Goal: Task Accomplishment & Management: Use online tool/utility

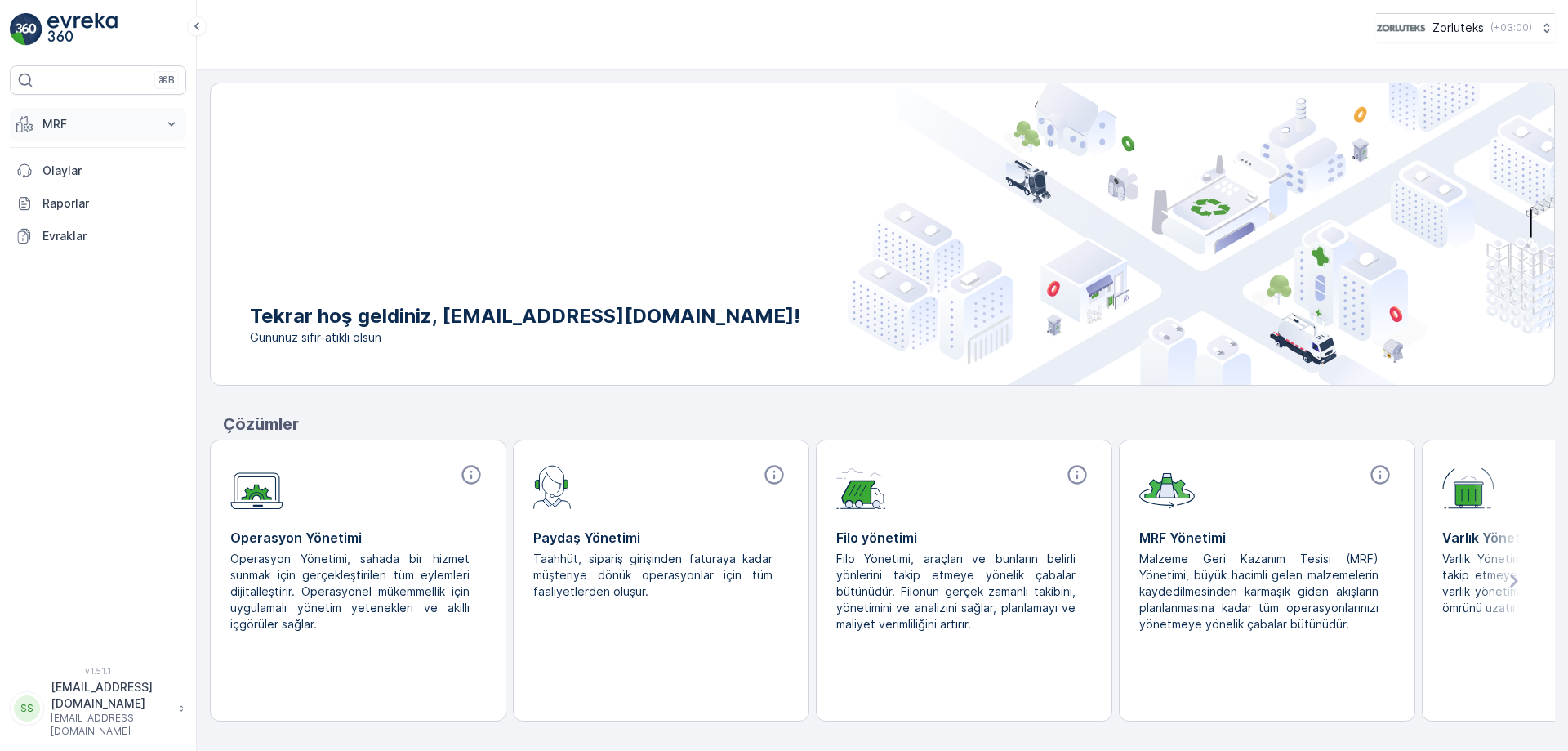
click at [170, 121] on icon at bounding box center [171, 124] width 17 height 17
click at [53, 172] on p "Gelen" at bounding box center [57, 175] width 32 height 17
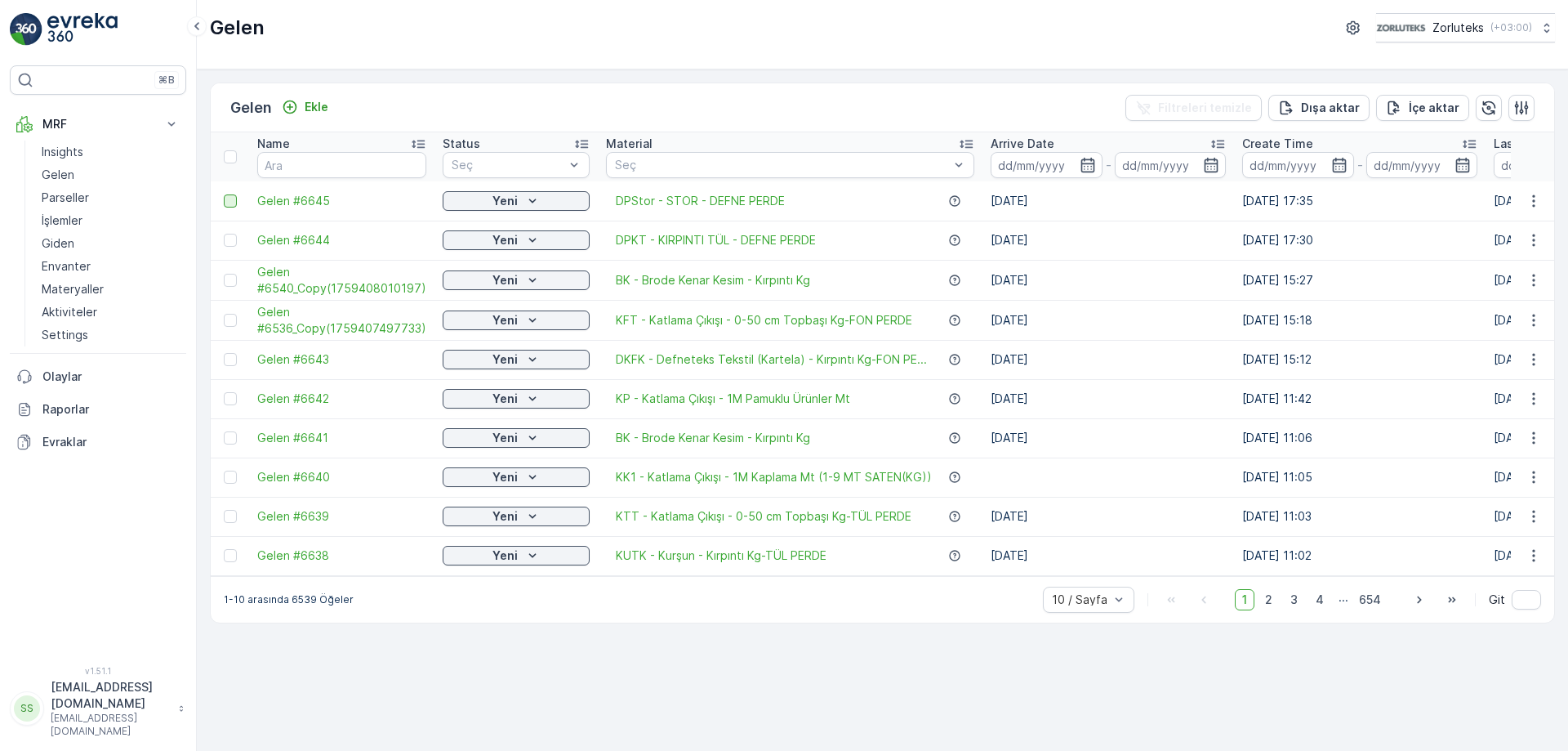
click at [230, 202] on div at bounding box center [230, 201] width 13 height 13
click at [224, 194] on input "checkbox" at bounding box center [224, 194] width 0 height 0
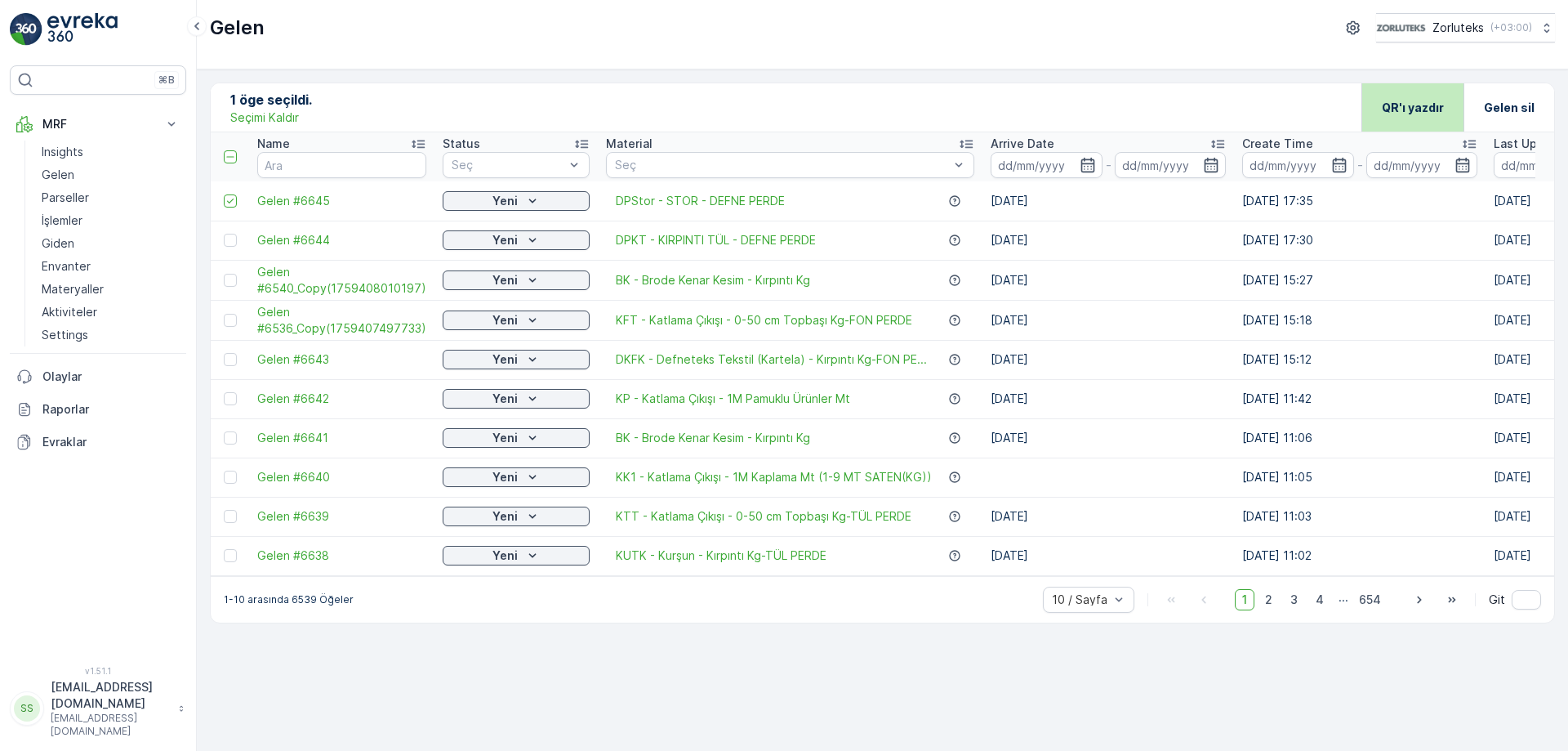
click at [1403, 108] on p "QR'ı yazdır" at bounding box center [1412, 108] width 62 height 17
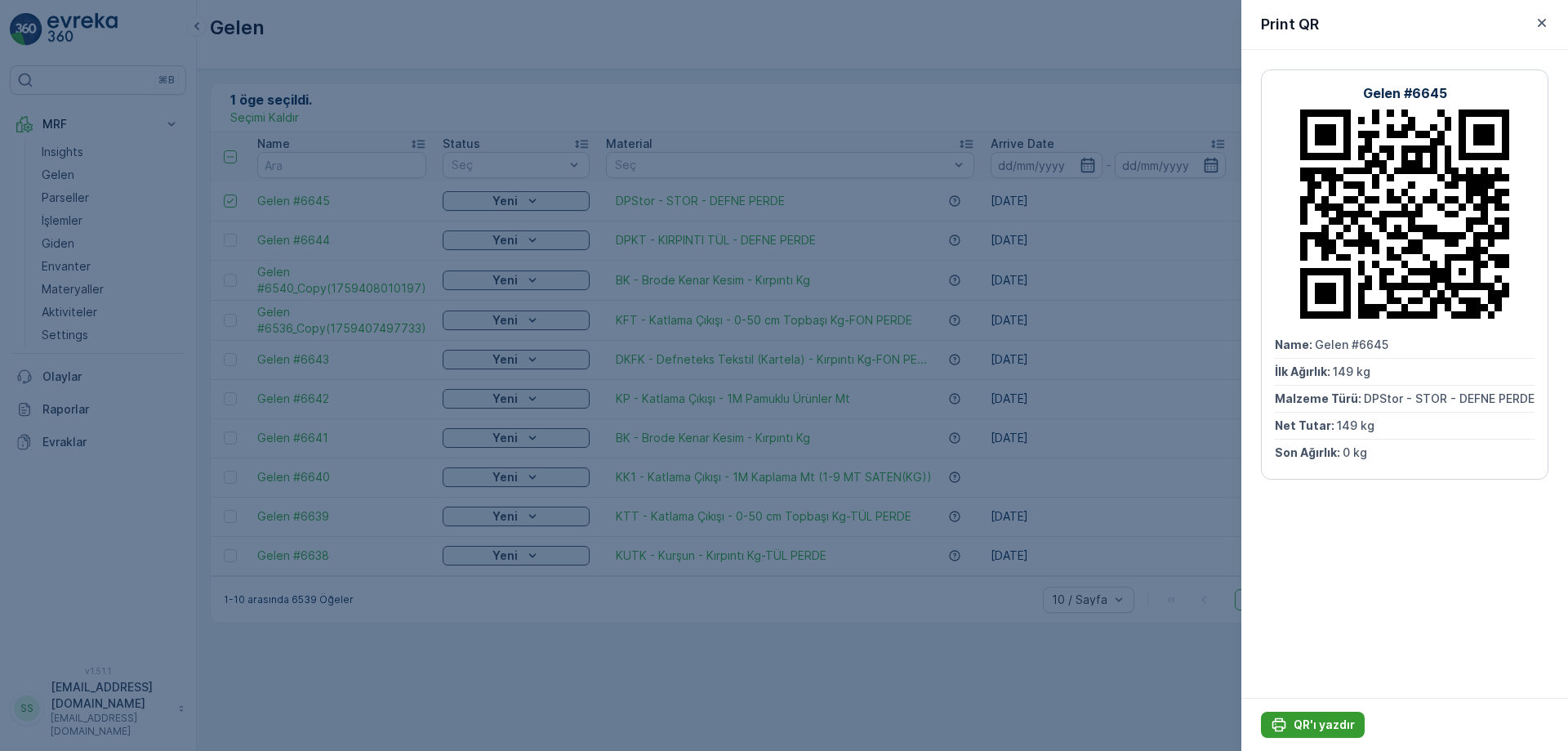
click at [1320, 719] on p "QR'ı yazdır" at bounding box center [1324, 725] width 61 height 17
click at [1542, 21] on icon "button" at bounding box center [1542, 23] width 17 height 17
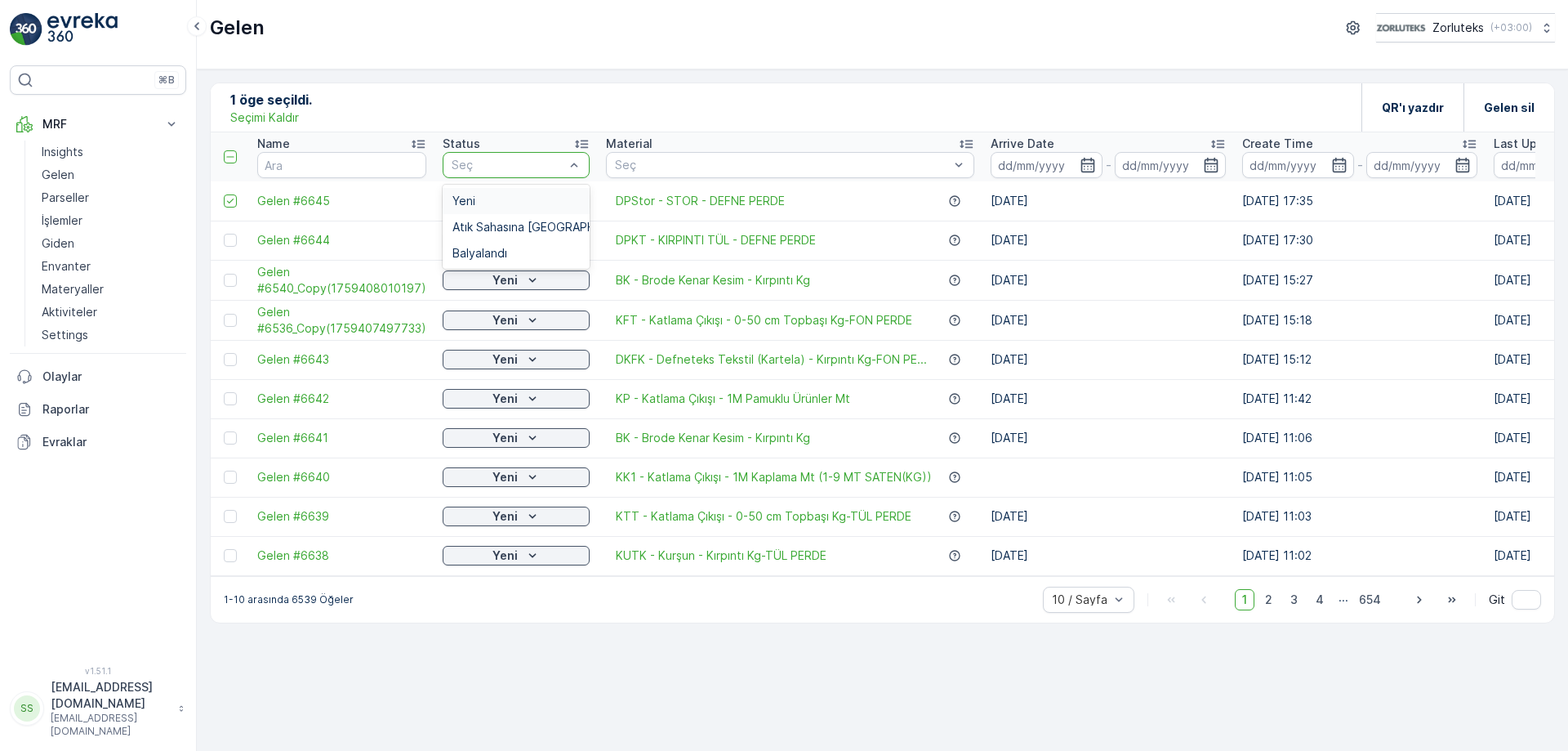
click at [648, 678] on div "1 öge seçildi. Seçimi Kaldır QR'ı yazdır Gelen sil Name Status 3 results availa…" at bounding box center [882, 410] width 1371 height 682
click at [232, 205] on icon at bounding box center [230, 201] width 11 height 11
click at [224, 194] on input "checkbox" at bounding box center [224, 194] width 0 height 0
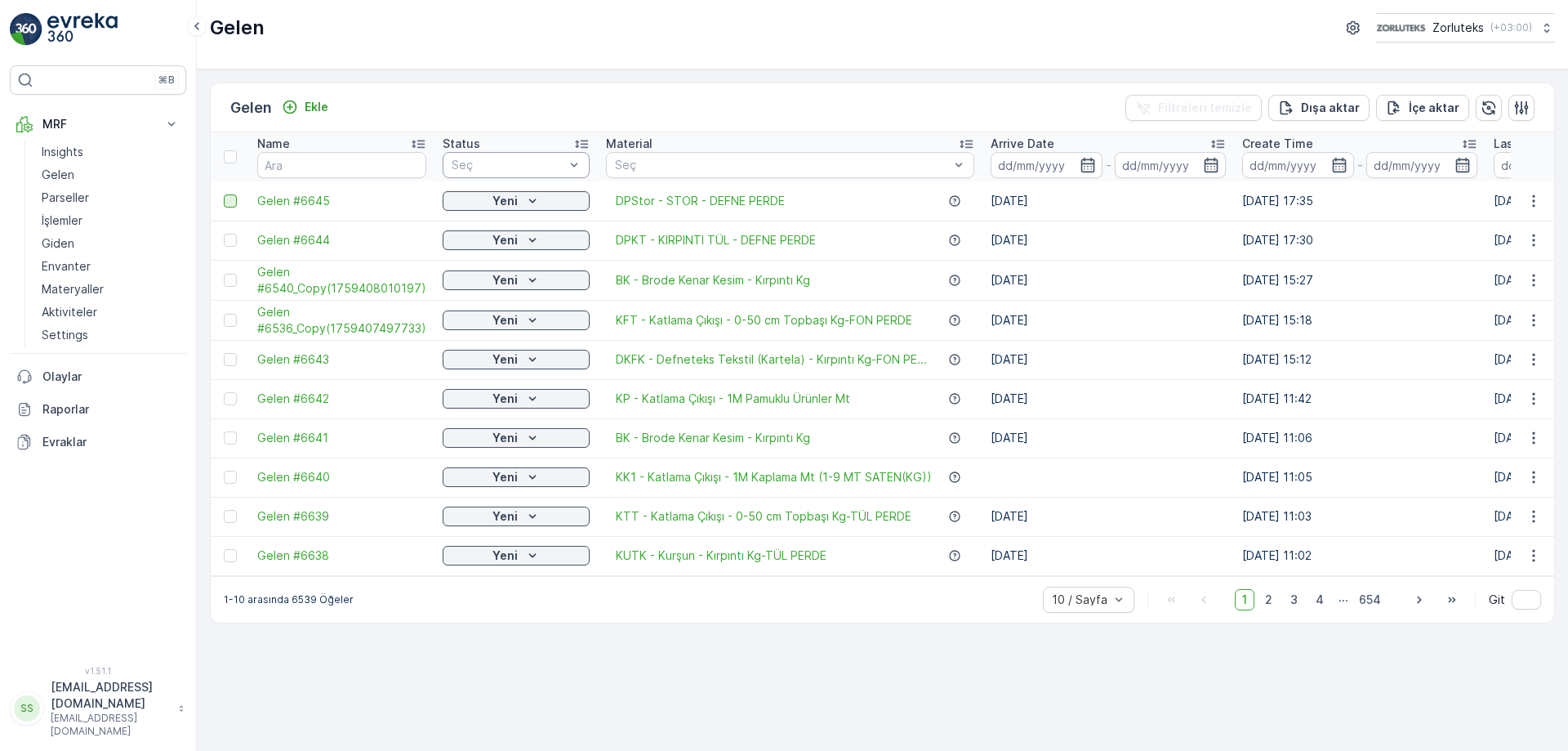
drag, startPoint x: 129, startPoint y: 713, endPoint x: 595, endPoint y: 700, distance: 466.2
click at [595, 700] on div "Gelen Ekle Filtreleri temizle Dışa aktar İçe aktar Name Status Seç Material Seç…" at bounding box center [882, 410] width 1371 height 682
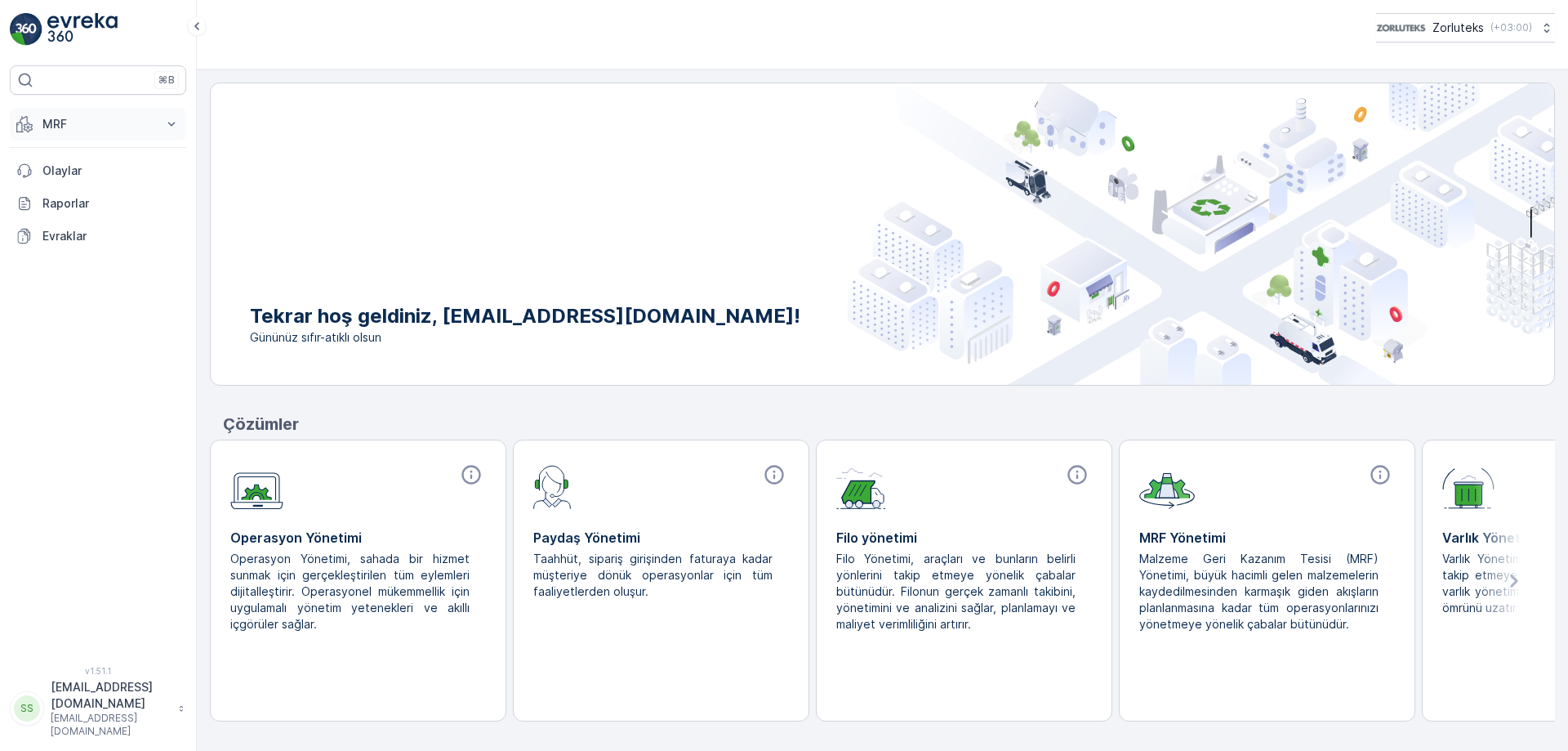
click at [163, 120] on icon at bounding box center [171, 124] width 17 height 17
click at [66, 173] on p "Gelen" at bounding box center [57, 175] width 32 height 17
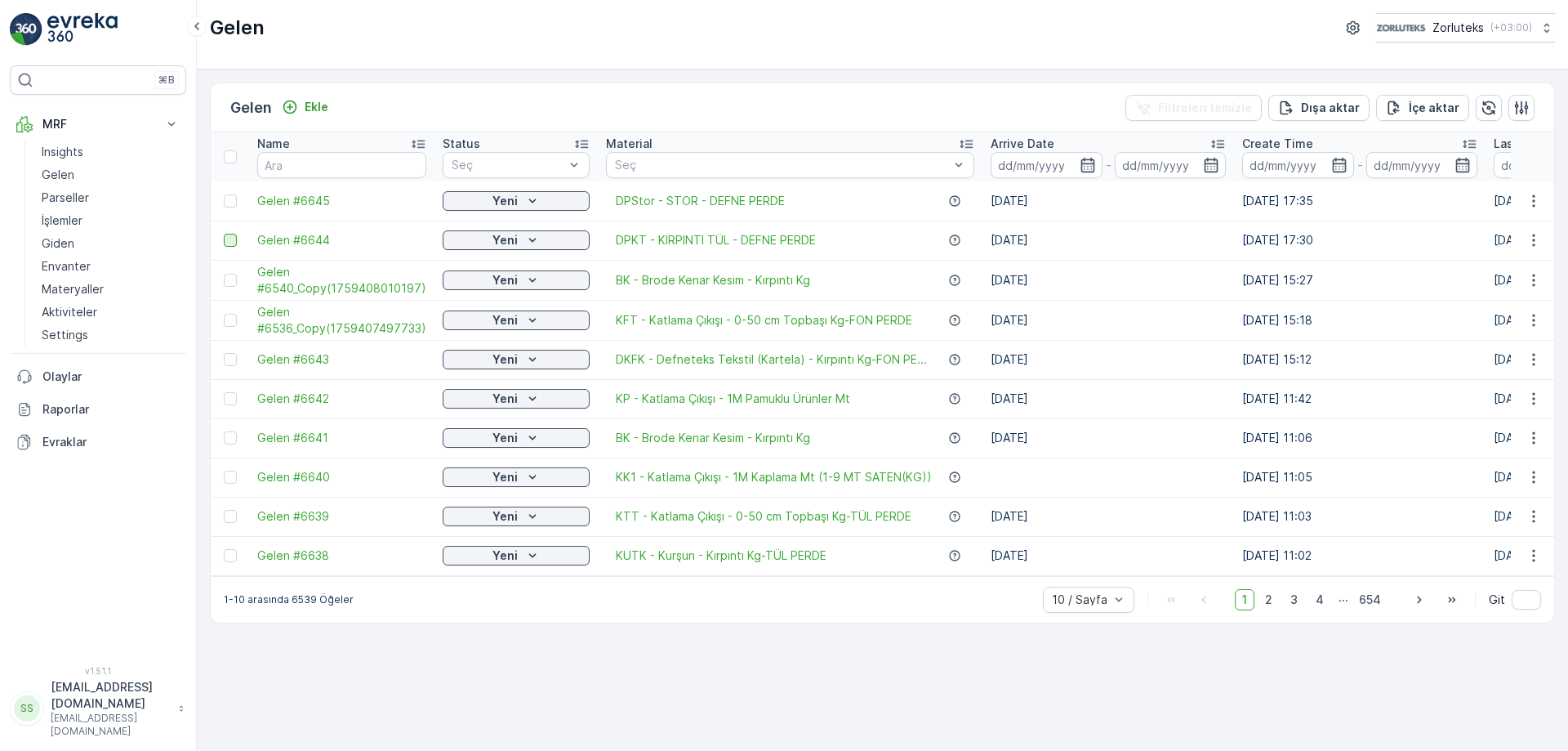
click at [230, 242] on div at bounding box center [230, 240] width 13 height 13
click at [224, 233] on input "checkbox" at bounding box center [224, 233] width 0 height 0
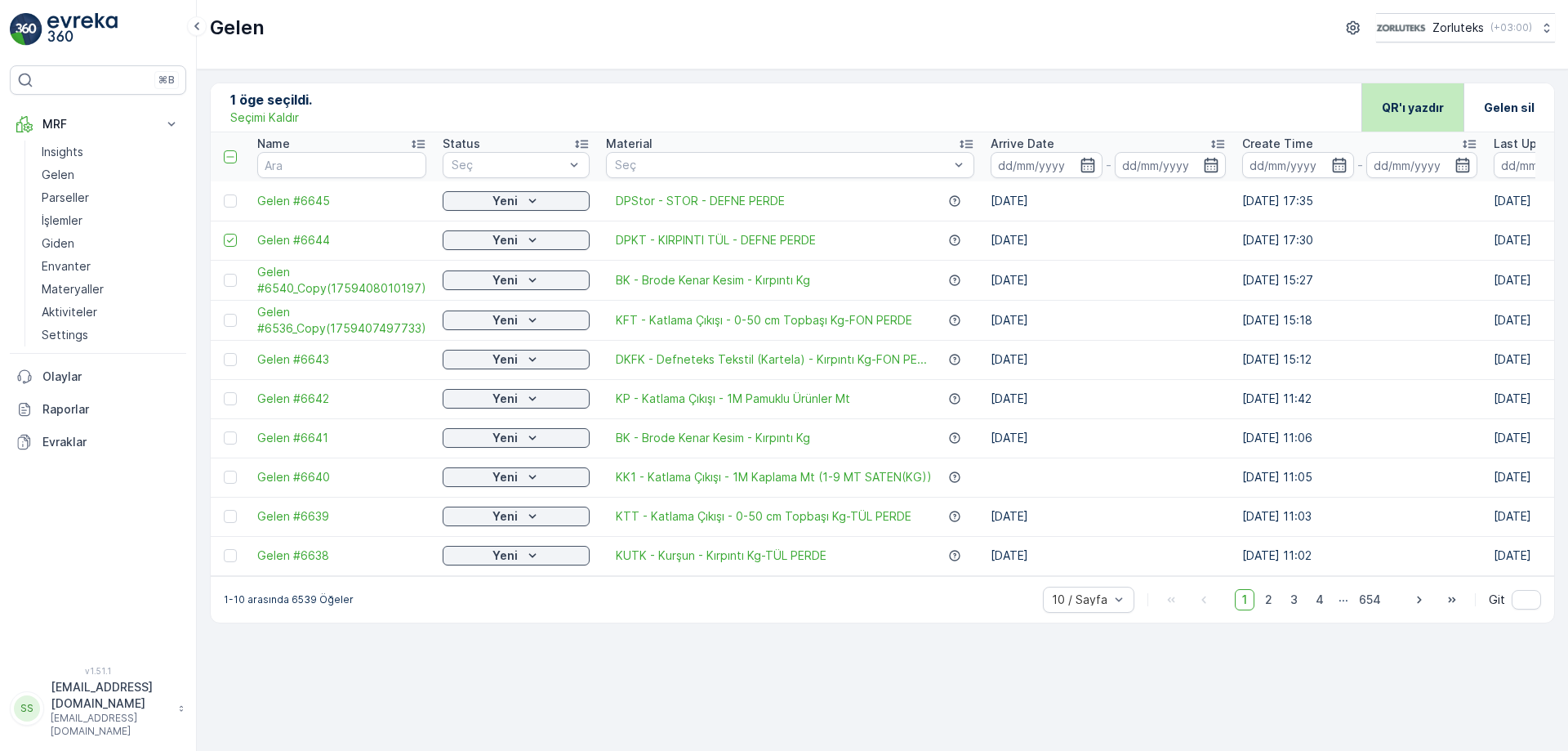
click at [1409, 109] on p "QR'ı yazdır" at bounding box center [1412, 108] width 62 height 17
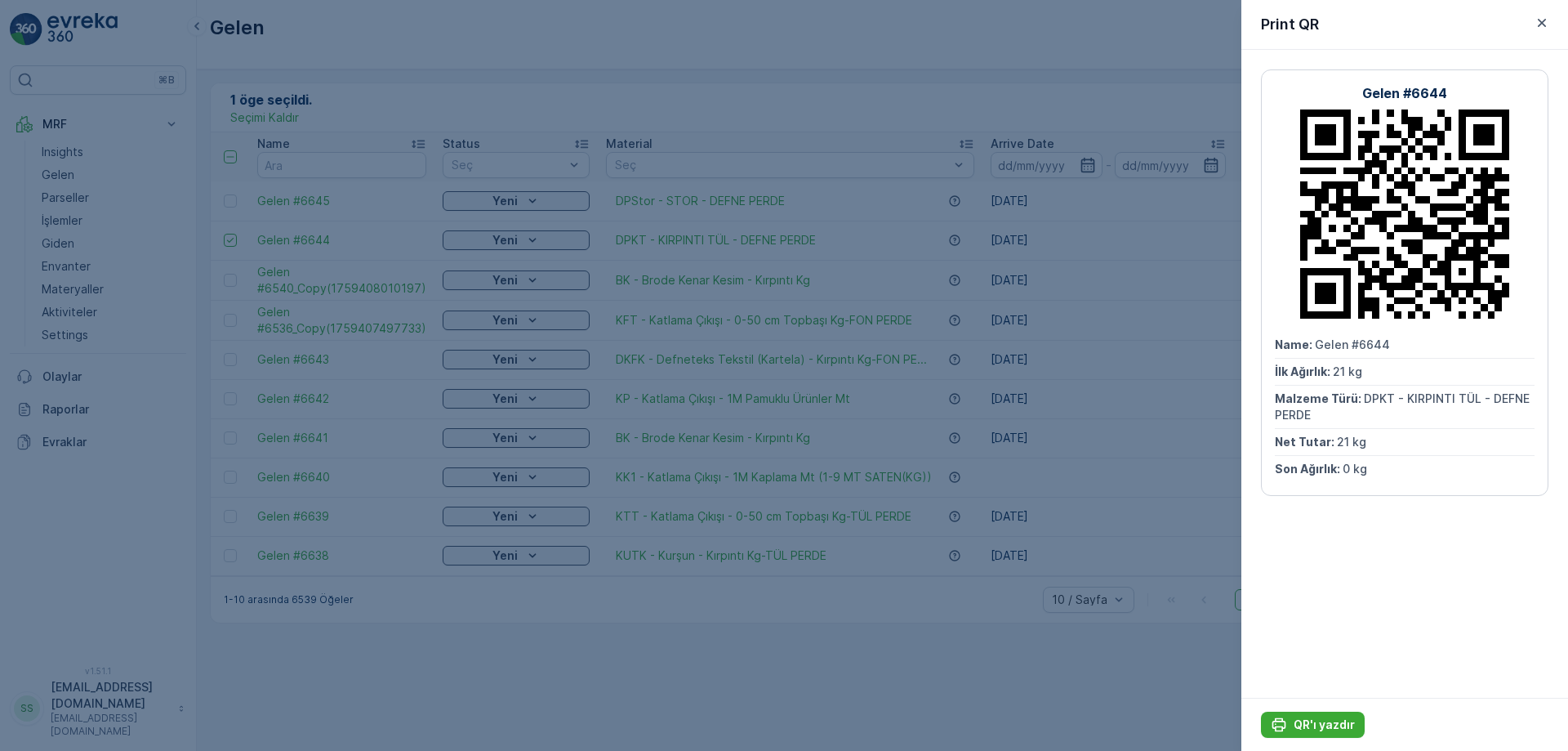
drag, startPoint x: 1323, startPoint y: 723, endPoint x: 1293, endPoint y: 700, distance: 37.8
click at [1321, 723] on p "QR'ı yazdır" at bounding box center [1324, 725] width 61 height 17
click at [1544, 18] on icon "button" at bounding box center [1542, 23] width 17 height 17
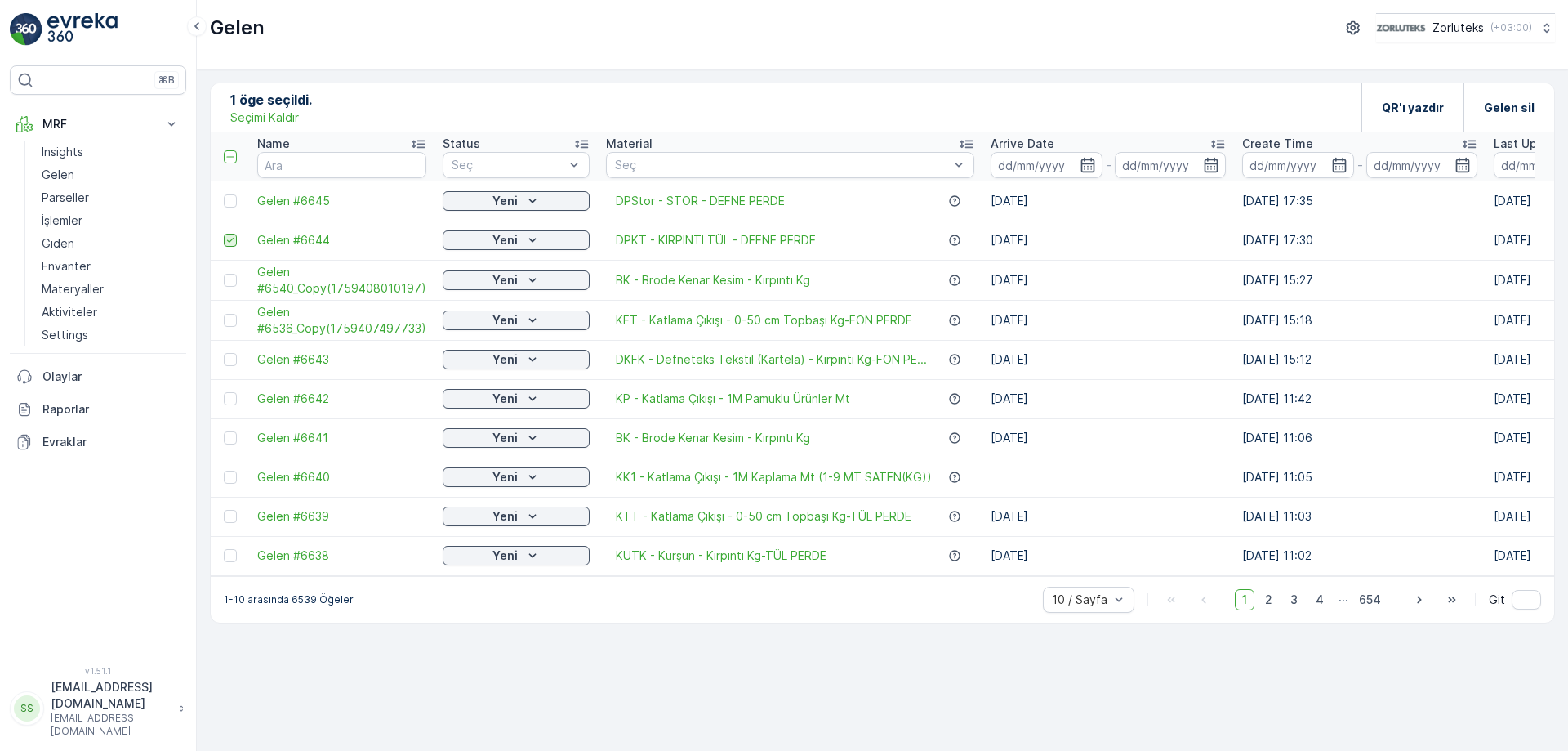
click at [229, 244] on icon at bounding box center [230, 240] width 11 height 11
click at [224, 233] on input "checkbox" at bounding box center [224, 233] width 0 height 0
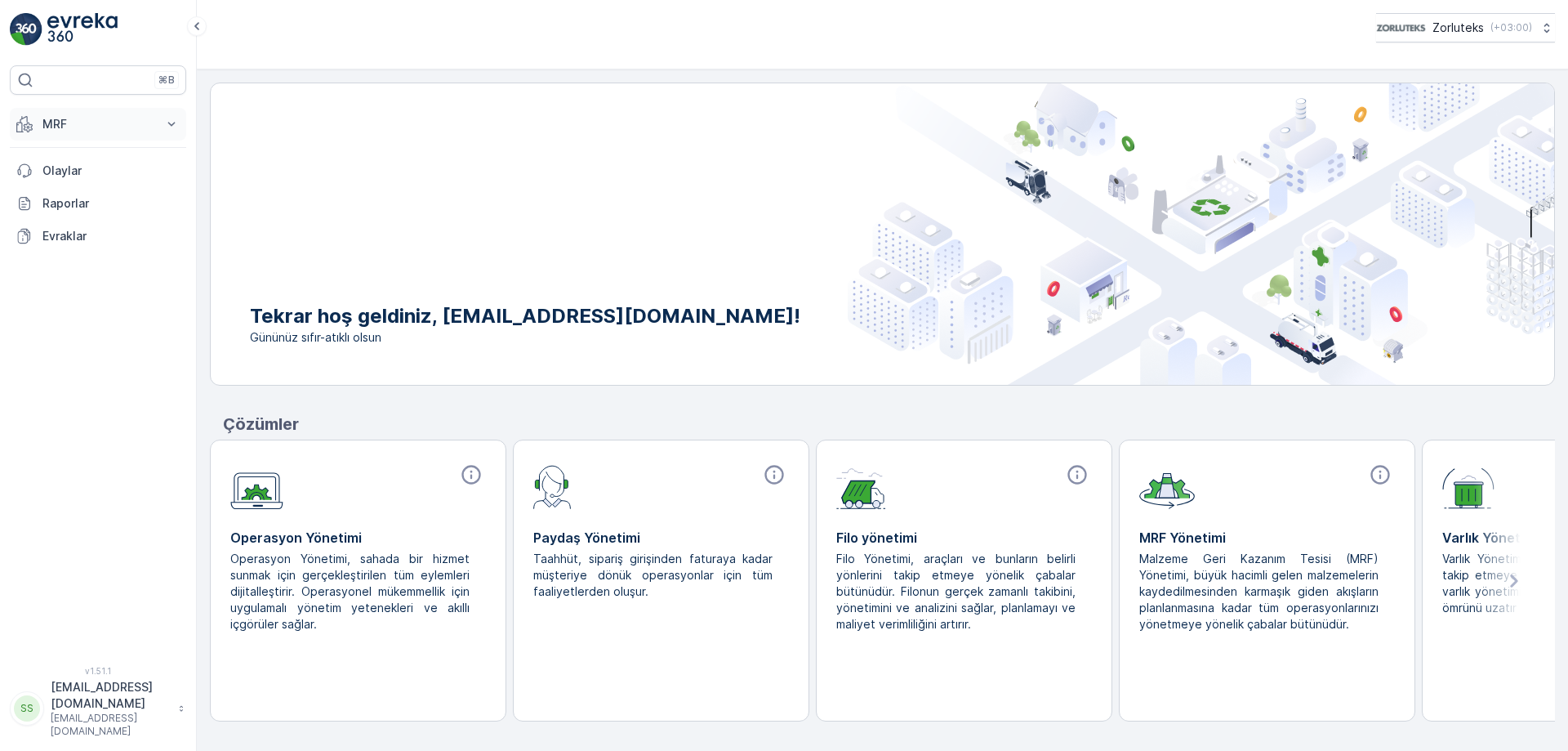
click at [166, 123] on icon at bounding box center [171, 124] width 17 height 17
click at [66, 179] on p "Gelen" at bounding box center [57, 175] width 32 height 17
click at [174, 125] on icon at bounding box center [171, 124] width 17 height 17
click at [66, 172] on p "Gelen" at bounding box center [57, 175] width 32 height 17
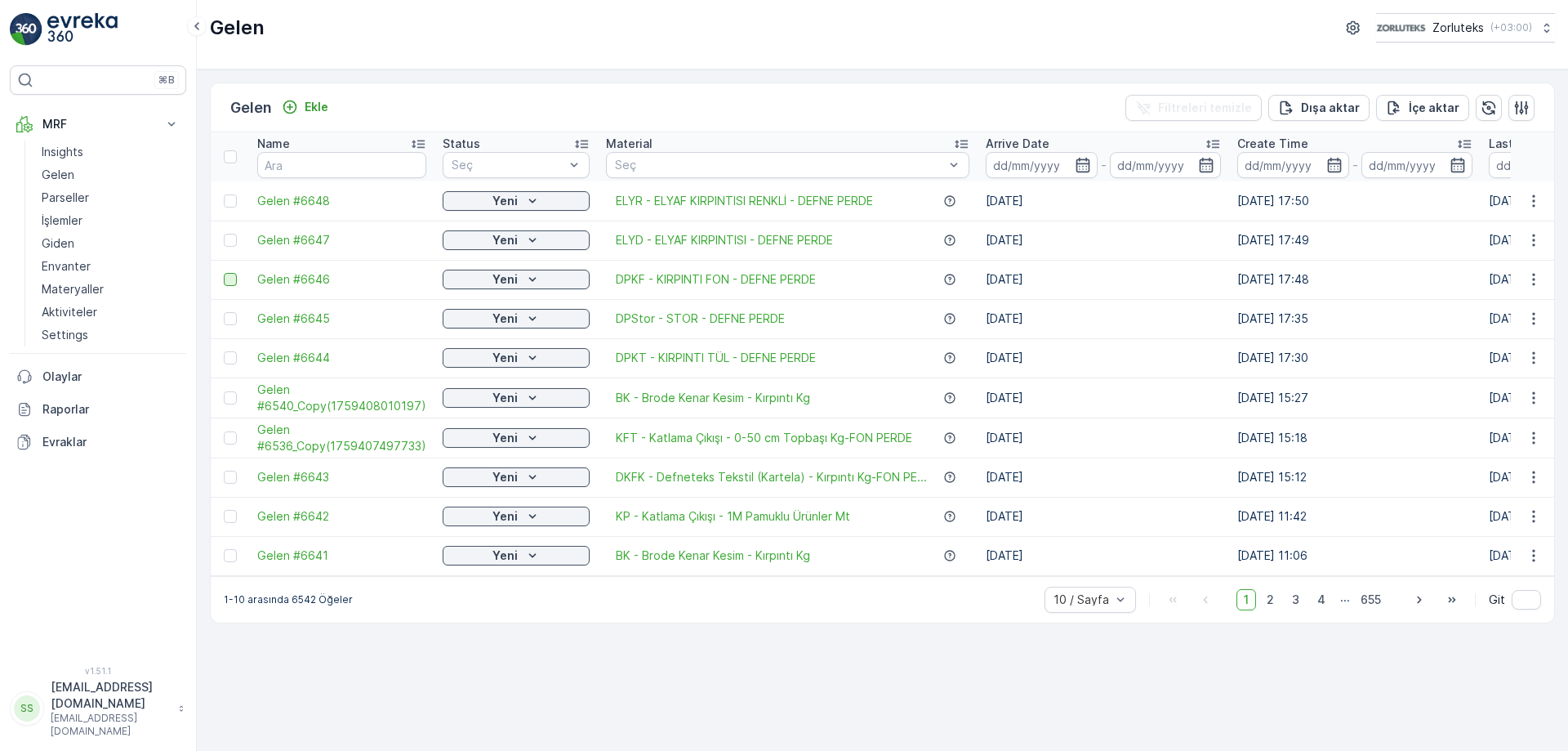
click at [224, 275] on div at bounding box center [230, 280] width 13 height 13
click at [224, 273] on input "checkbox" at bounding box center [224, 273] width 0 height 0
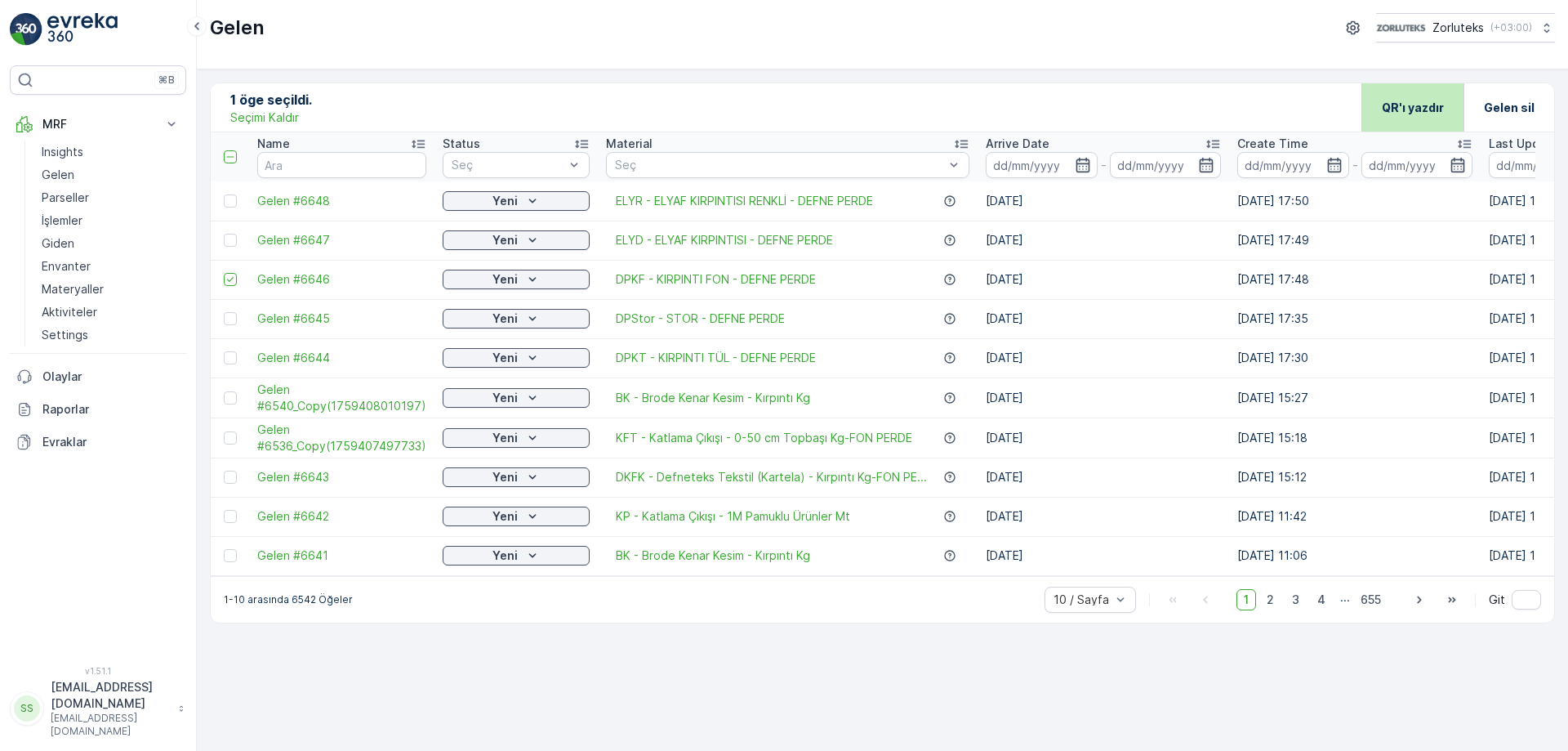
click at [1421, 106] on p "QR'ı yazdır" at bounding box center [1412, 108] width 62 height 17
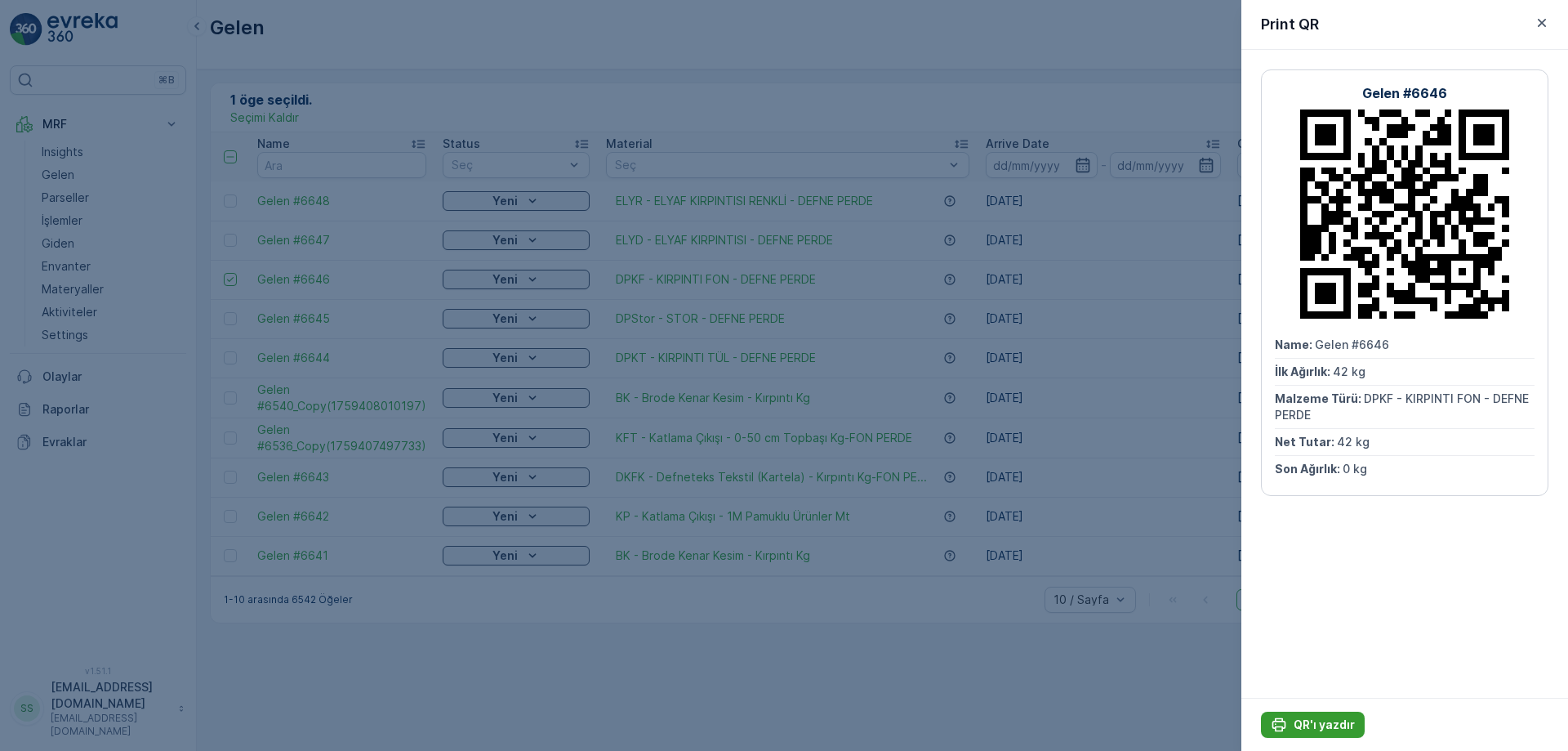
click at [1321, 728] on p "QR'ı yazdır" at bounding box center [1324, 725] width 61 height 17
click at [1542, 23] on icon "button" at bounding box center [1541, 22] width 8 height 8
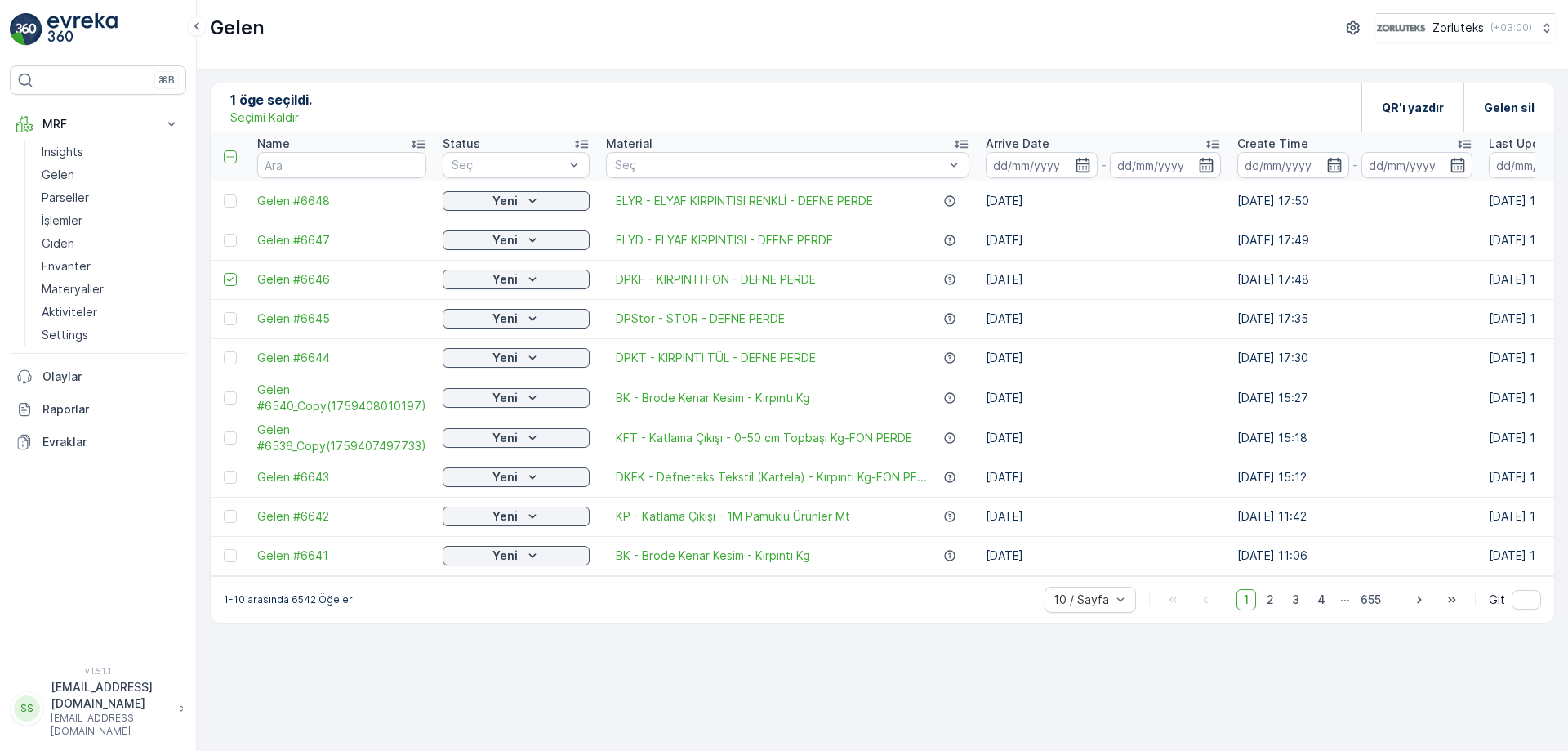
click at [230, 280] on icon at bounding box center [230, 280] width 11 height 11
click at [224, 273] on input "checkbox" at bounding box center [224, 273] width 0 height 0
click at [231, 239] on div at bounding box center [230, 240] width 13 height 13
click at [224, 233] on input "checkbox" at bounding box center [224, 233] width 0 height 0
click at [1418, 114] on p "QR'ı yazdır" at bounding box center [1412, 108] width 62 height 17
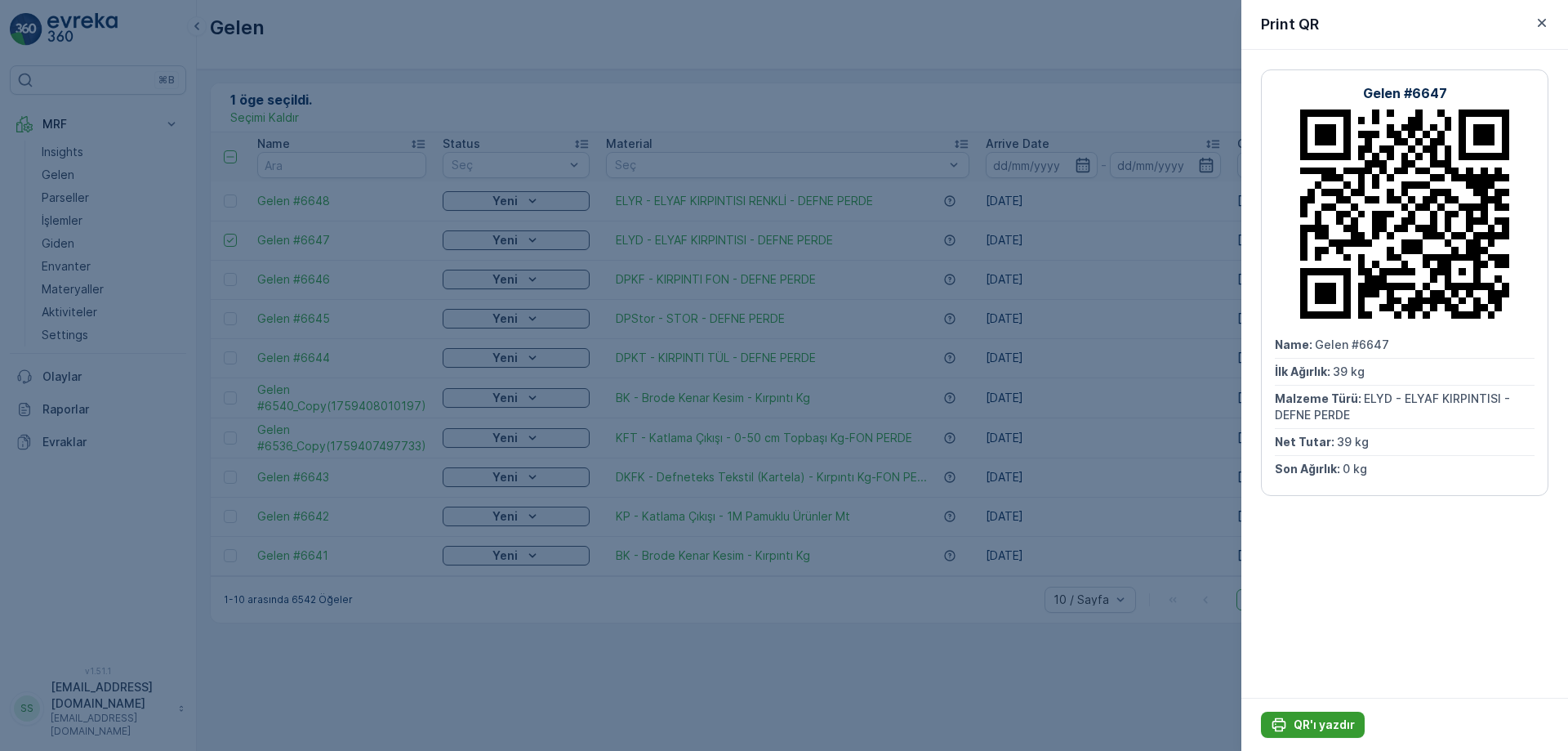
click at [1328, 735] on button "QR'ı yazdır" at bounding box center [1313, 724] width 104 height 26
click at [1542, 23] on icon "button" at bounding box center [1542, 23] width 17 height 17
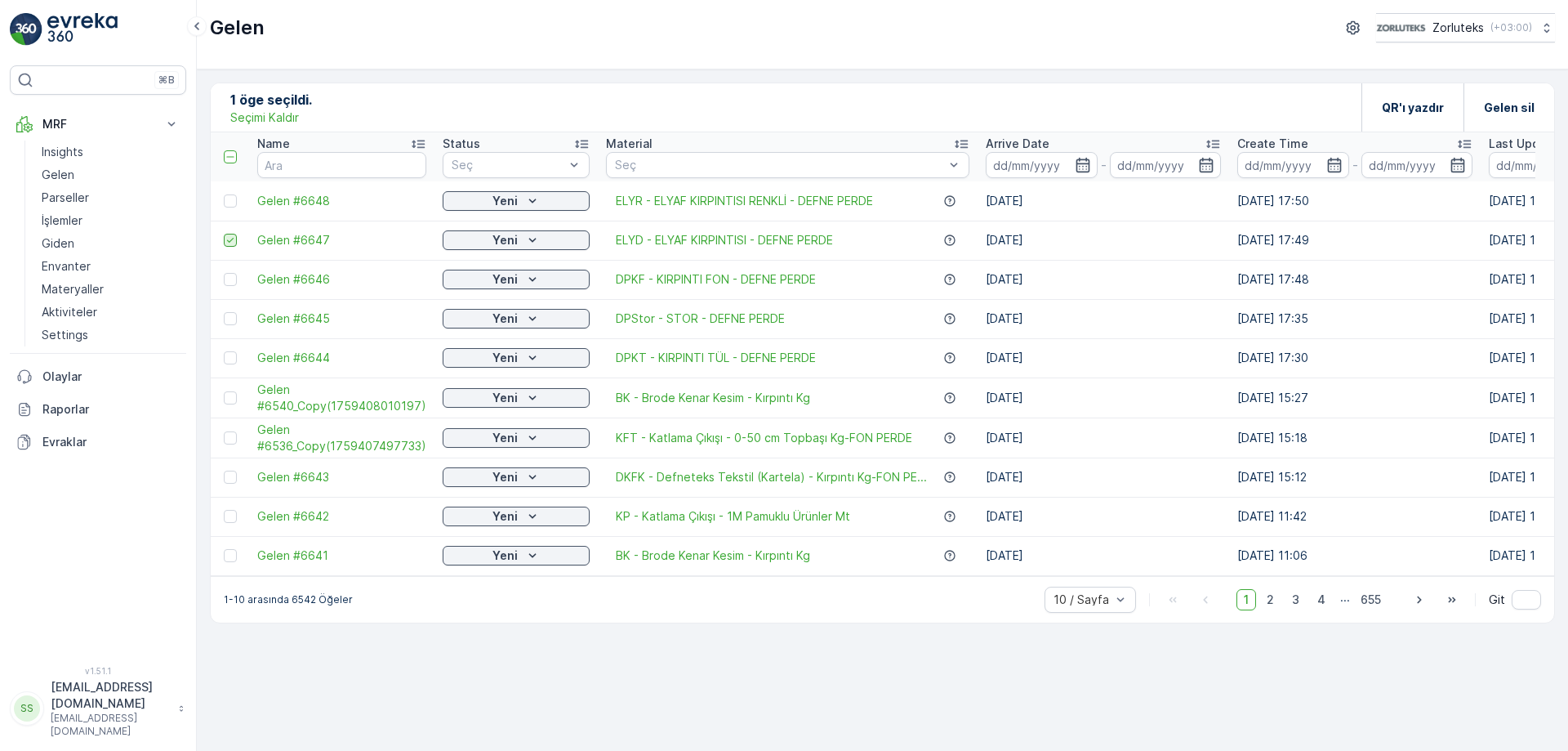
click at [228, 238] on icon at bounding box center [230, 240] width 11 height 11
click at [224, 233] on input "checkbox" at bounding box center [224, 233] width 0 height 0
click at [231, 205] on div at bounding box center [230, 201] width 13 height 13
click at [224, 194] on input "checkbox" at bounding box center [224, 194] width 0 height 0
click at [1414, 106] on p "QR'ı yazdır" at bounding box center [1412, 108] width 62 height 17
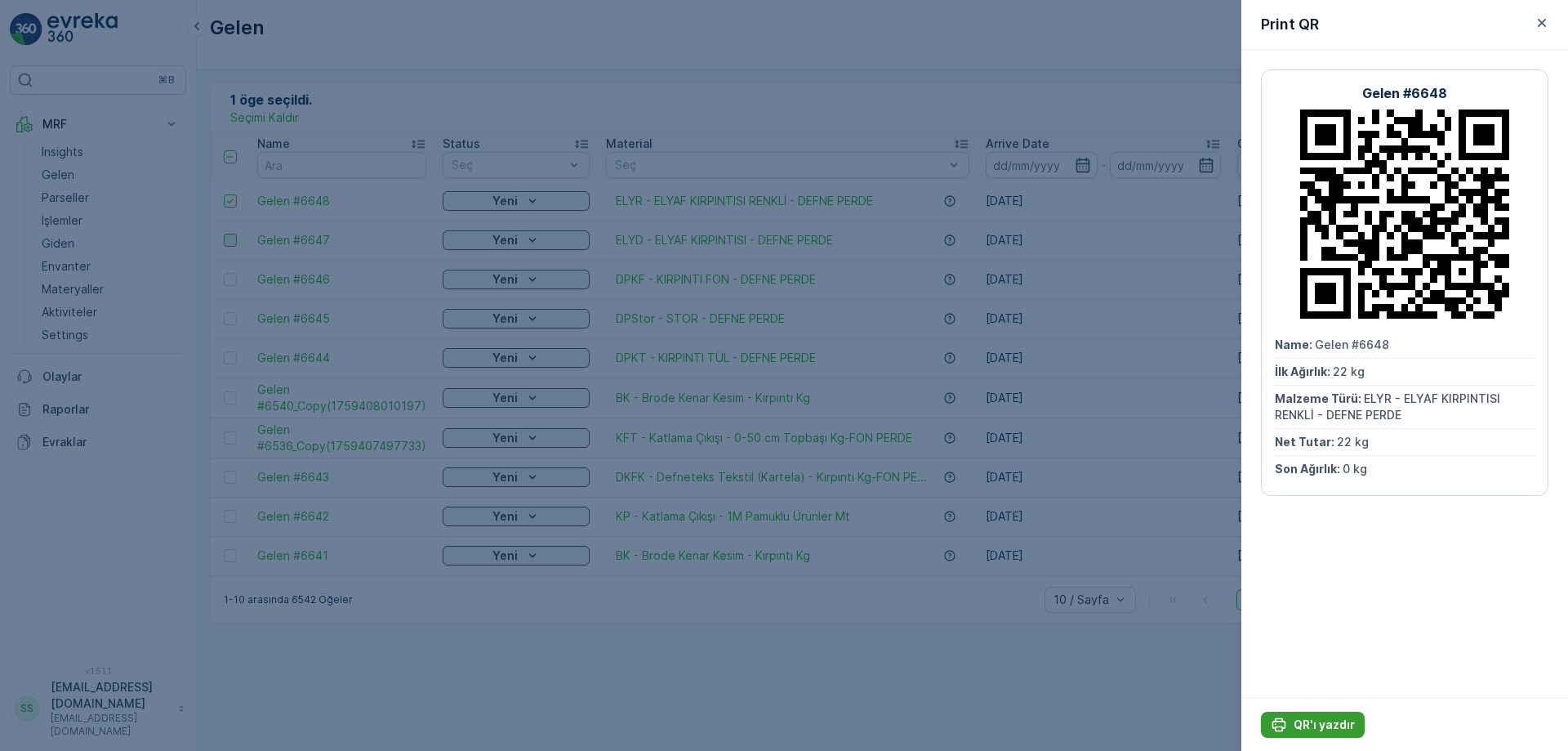
click at [1312, 720] on p "QR'ı yazdır" at bounding box center [1324, 725] width 61 height 17
click at [1537, 21] on icon "button" at bounding box center [1542, 23] width 17 height 17
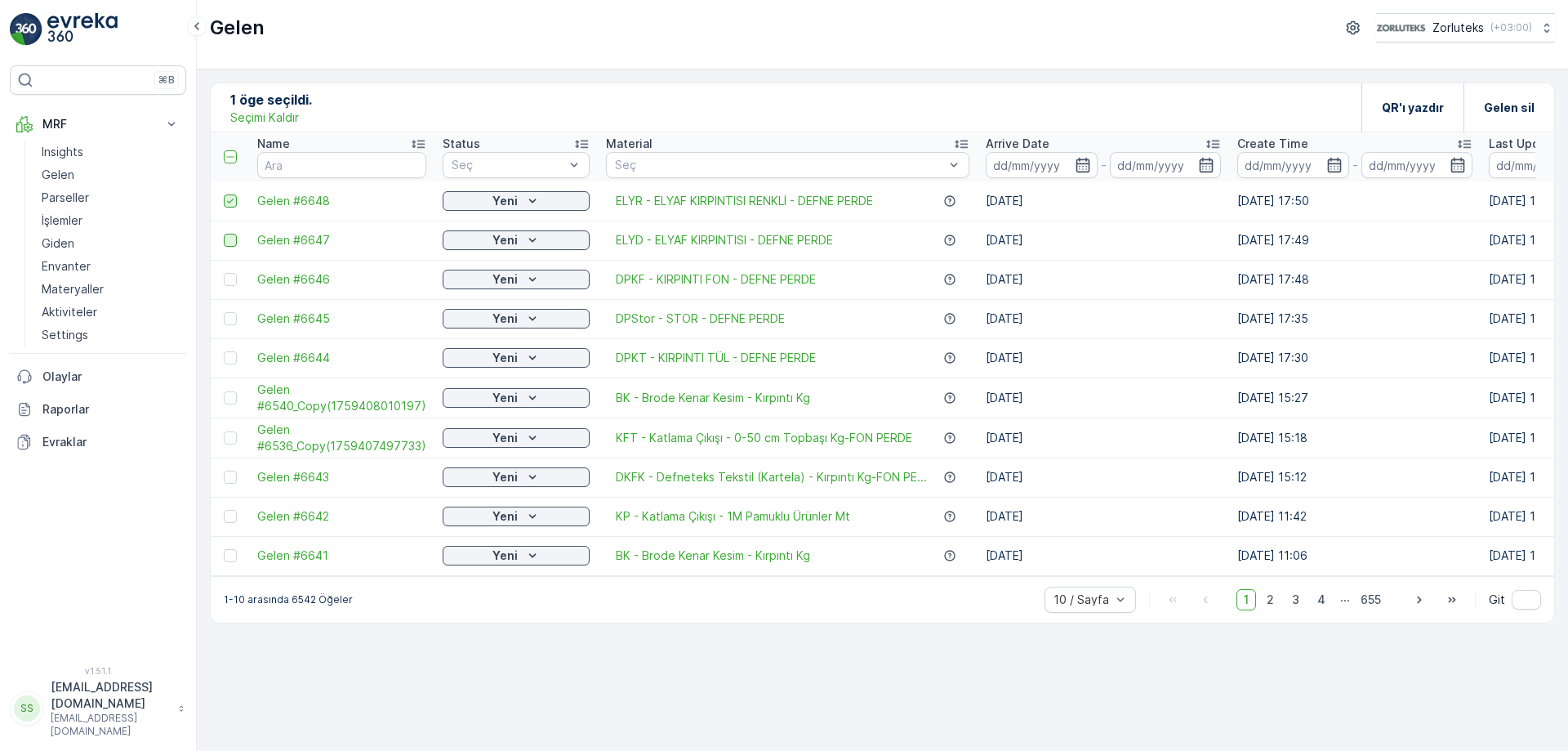
click at [232, 203] on icon at bounding box center [230, 201] width 11 height 11
click at [224, 194] on input "checkbox" at bounding box center [224, 194] width 0 height 0
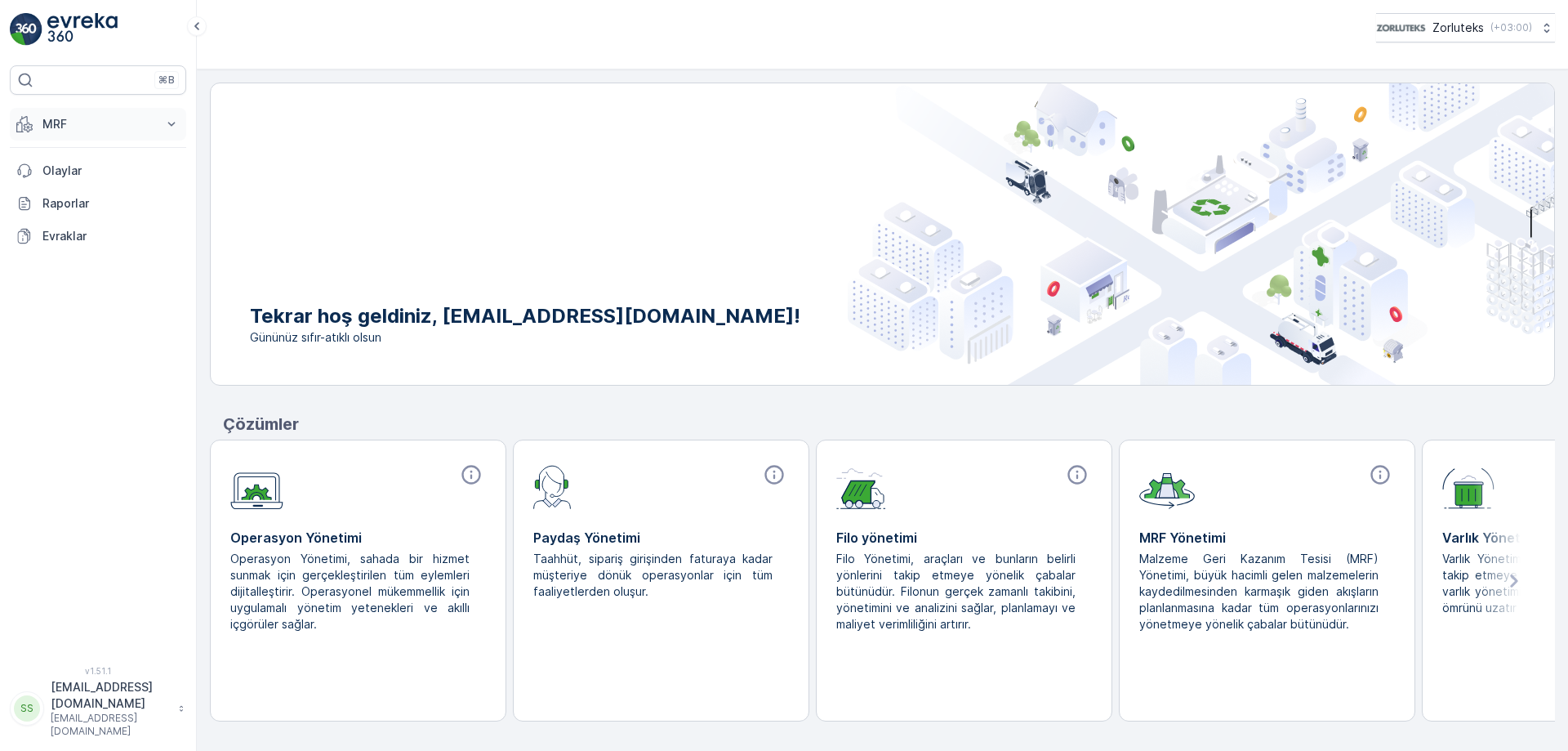
click at [175, 121] on icon at bounding box center [171, 124] width 17 height 17
click at [61, 169] on p "Gelen" at bounding box center [57, 175] width 32 height 17
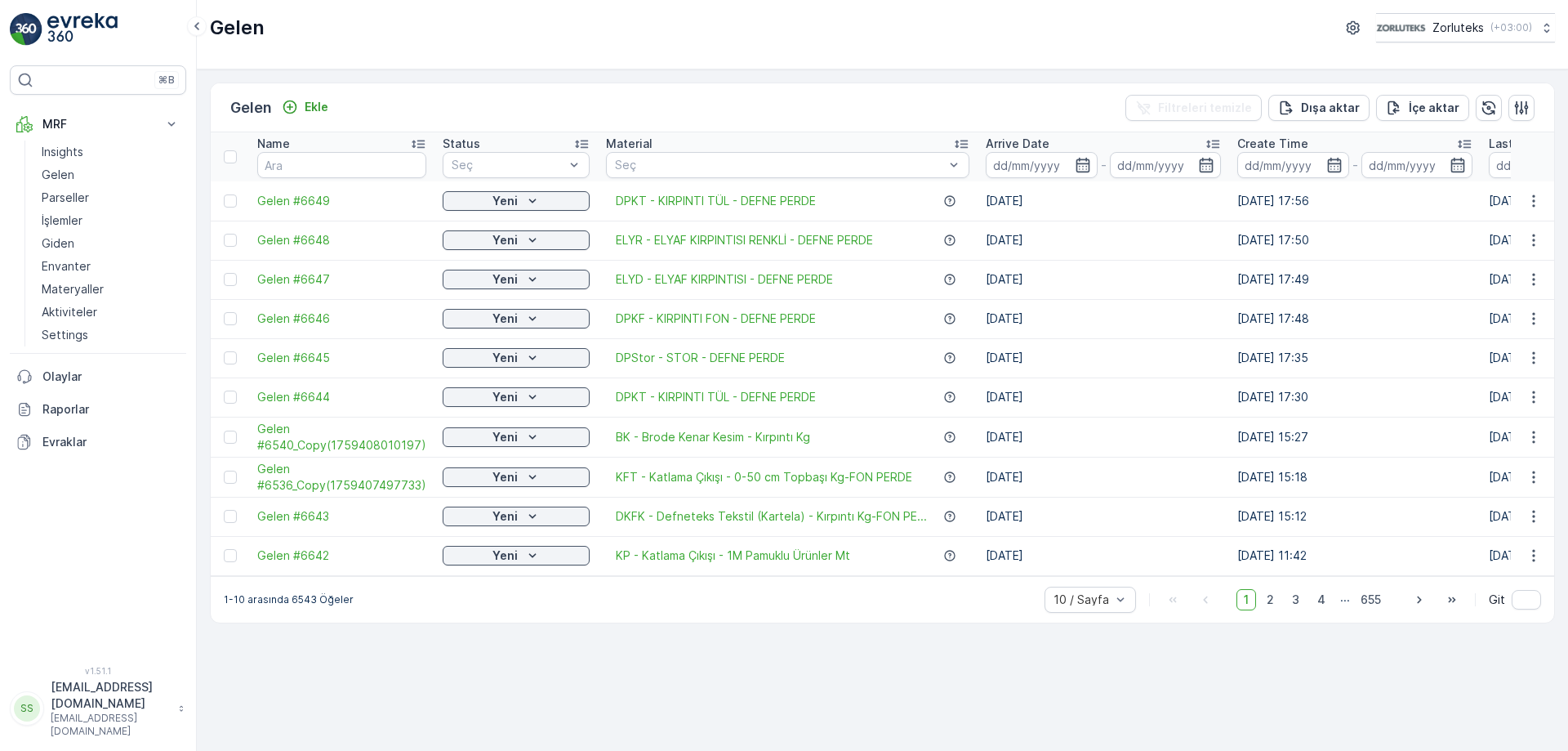
click at [224, 197] on div at bounding box center [230, 201] width 13 height 13
click at [224, 194] on input "checkbox" at bounding box center [224, 194] width 0 height 0
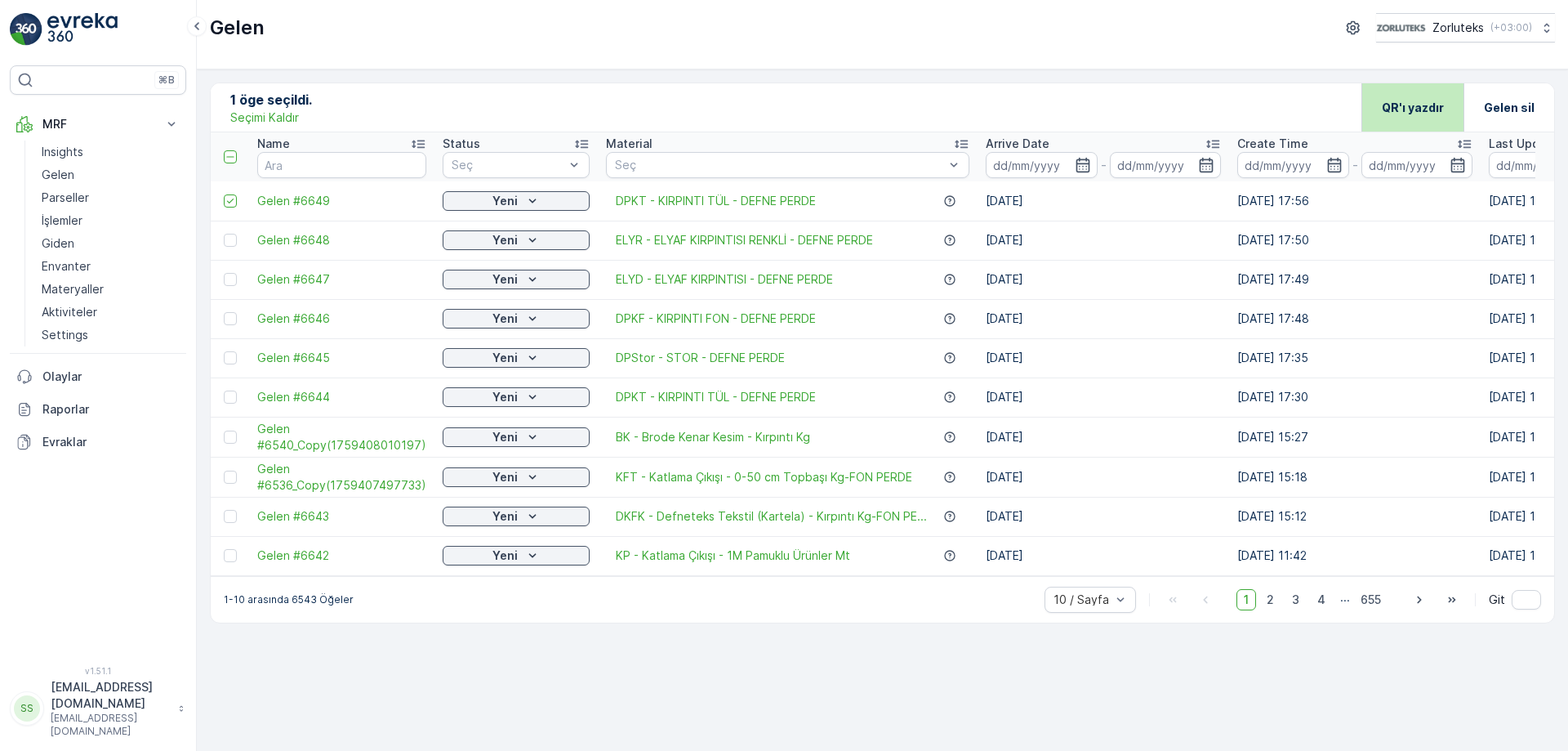
click at [1421, 107] on p "QR'ı yazdır" at bounding box center [1412, 108] width 62 height 17
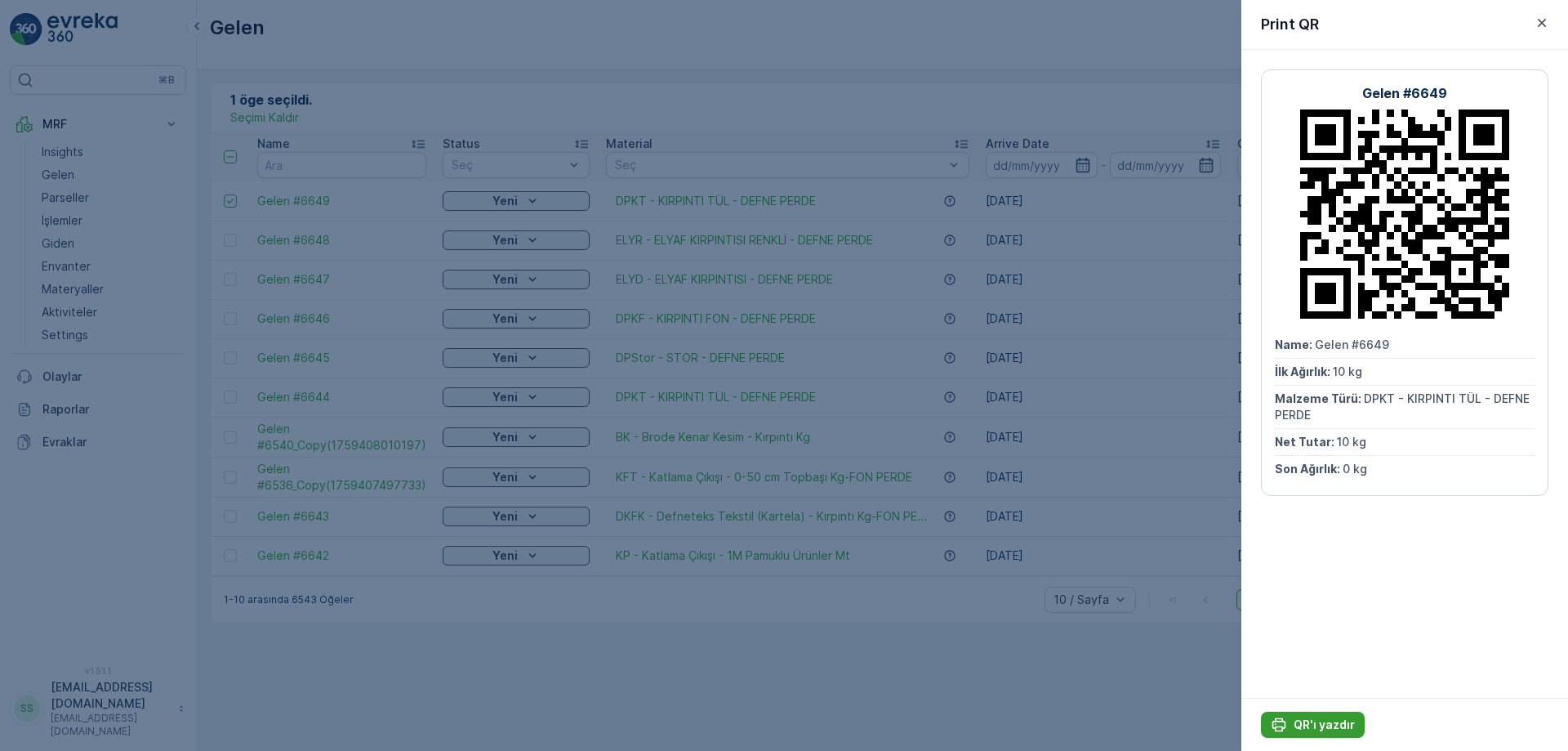
click at [1313, 724] on p "QR'ı yazdır" at bounding box center [1324, 725] width 61 height 17
click at [1539, 22] on icon "button" at bounding box center [1542, 23] width 17 height 17
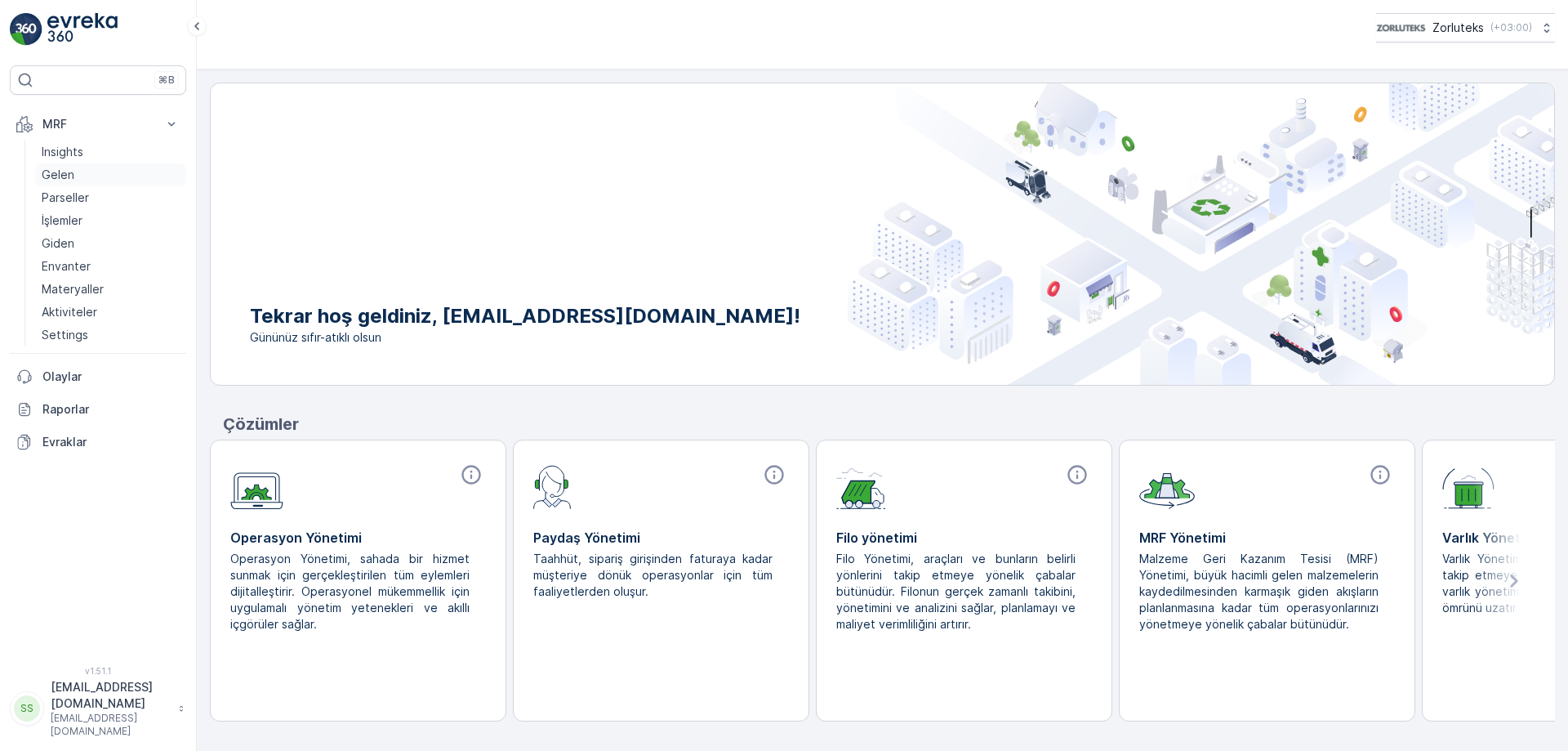
drag, startPoint x: 71, startPoint y: 168, endPoint x: 168, endPoint y: 184, distance: 98.3
click at [71, 169] on p "Gelen" at bounding box center [57, 175] width 32 height 17
click at [65, 171] on p "Gelen" at bounding box center [57, 175] width 32 height 17
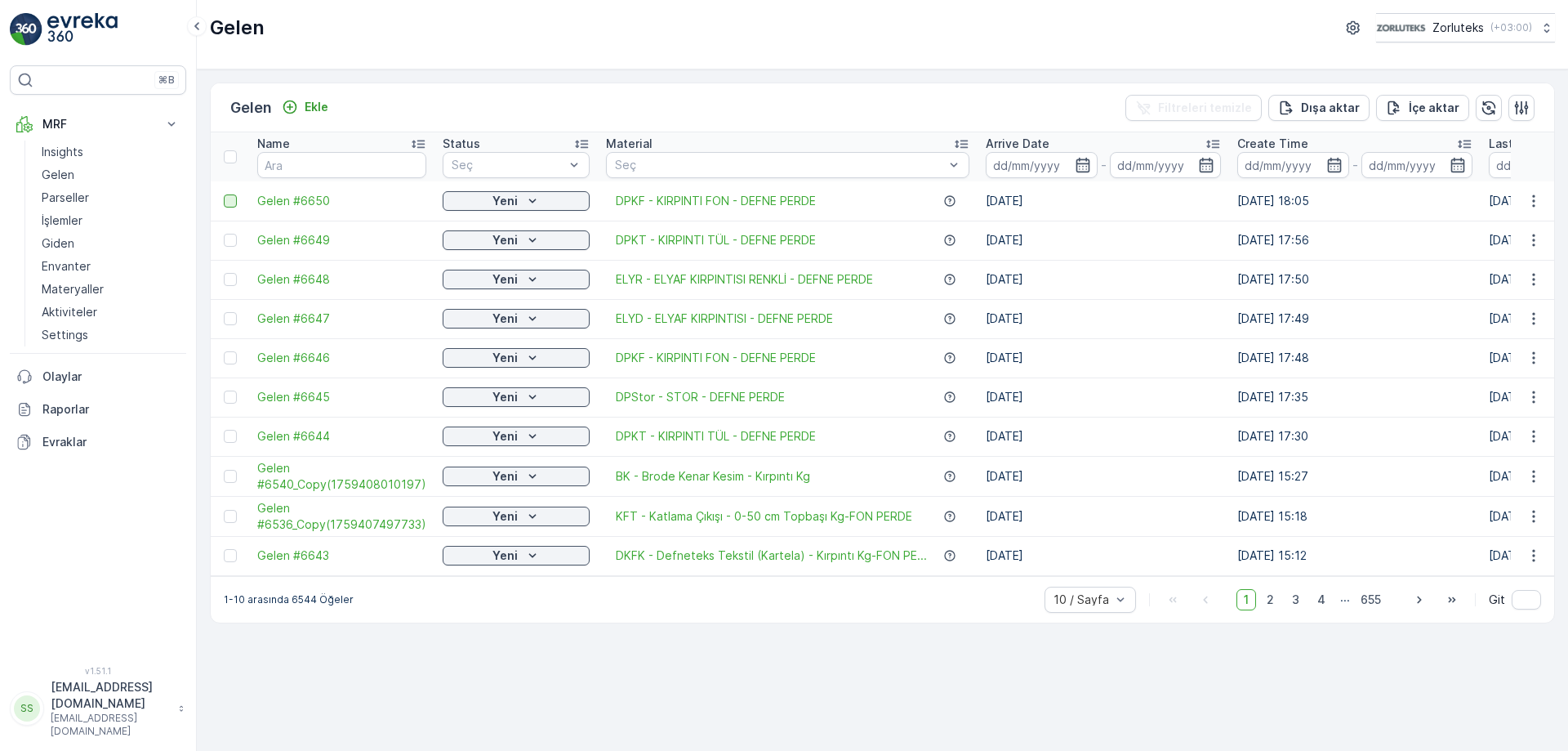
click at [232, 202] on div at bounding box center [230, 201] width 13 height 13
click at [224, 194] on input "checkbox" at bounding box center [224, 194] width 0 height 0
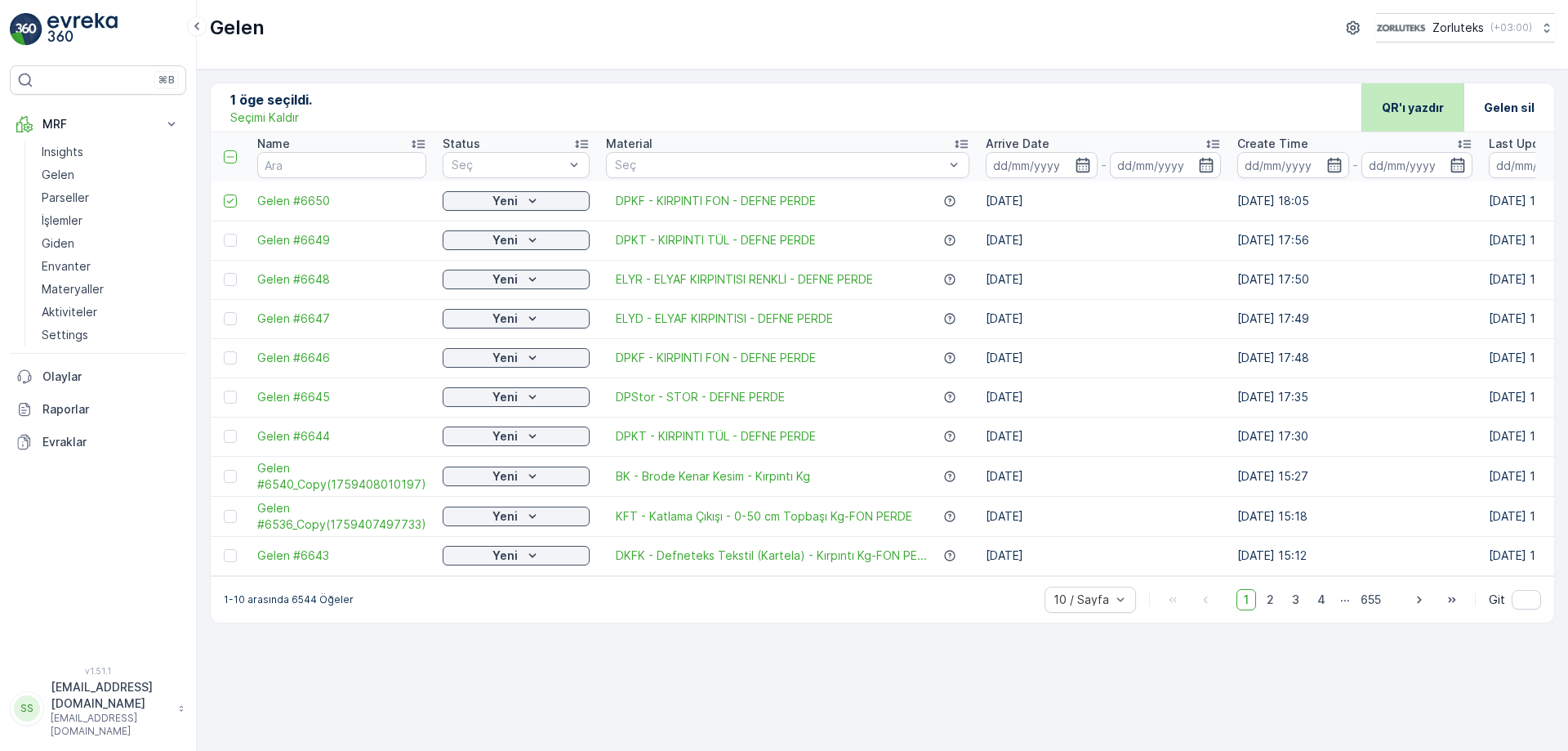
click at [1412, 100] on p "QR'ı yazdır" at bounding box center [1412, 108] width 62 height 17
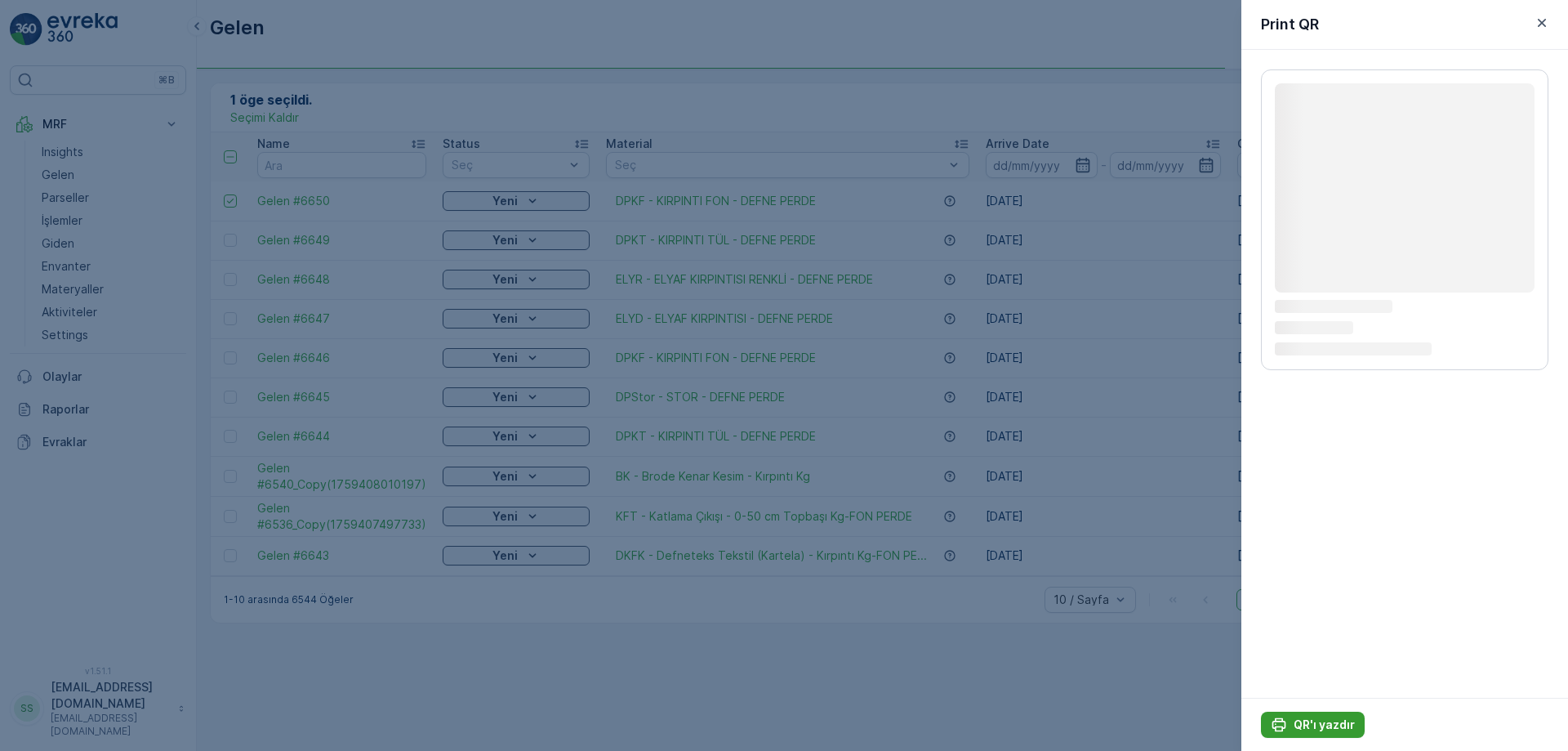
click at [1323, 722] on p "QR'ı yazdır" at bounding box center [1324, 725] width 61 height 17
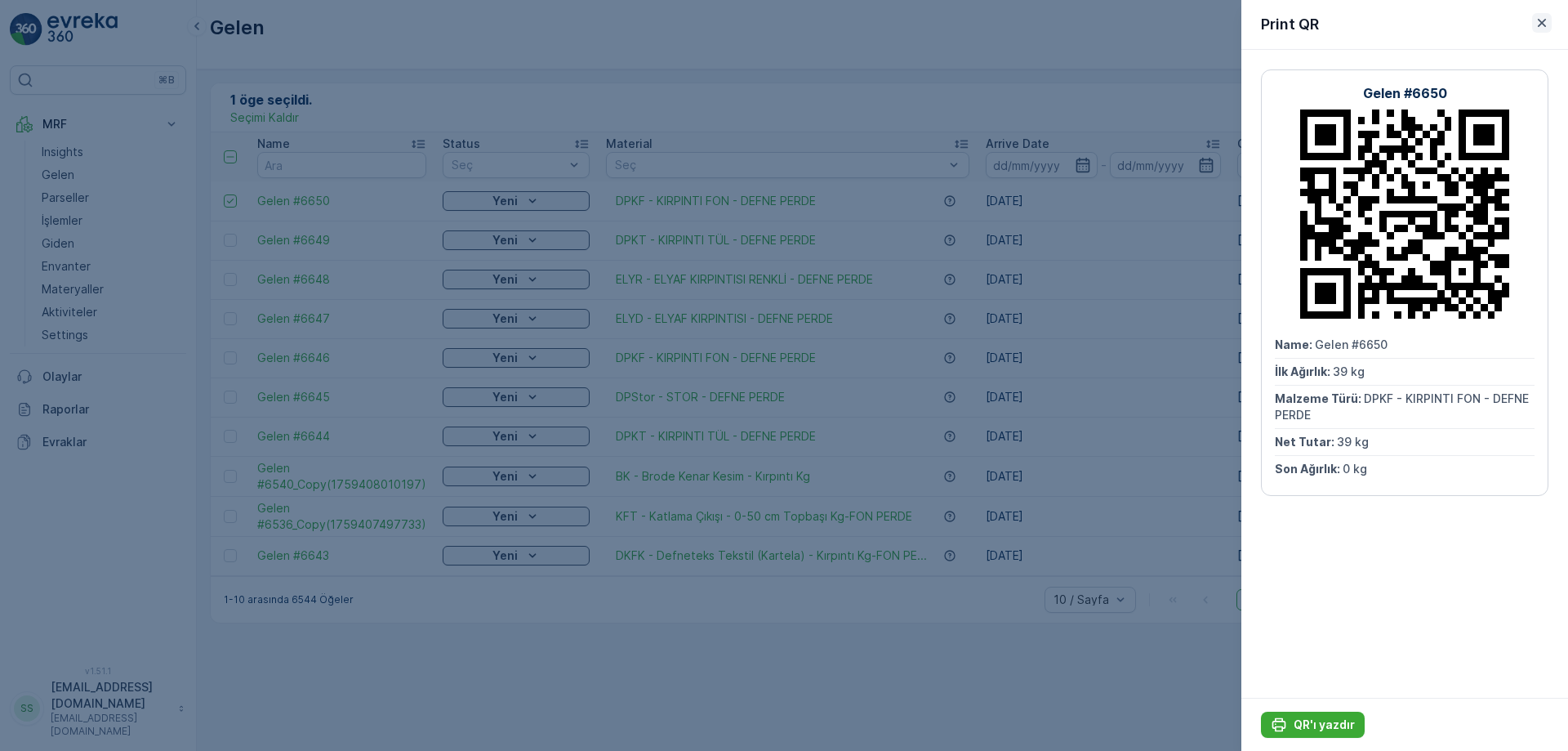
click at [1539, 18] on icon "button" at bounding box center [1542, 23] width 17 height 17
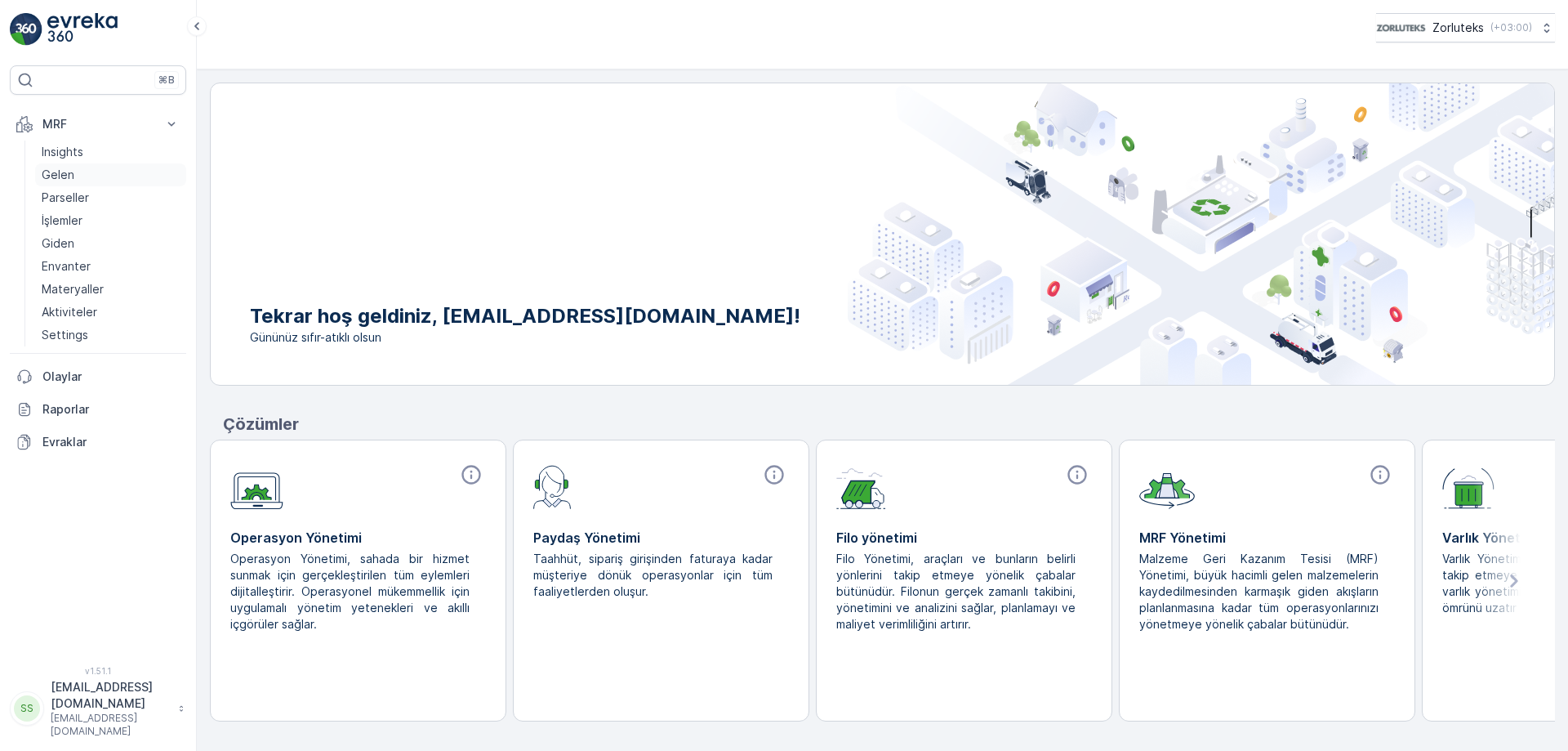
click at [64, 172] on p "Gelen" at bounding box center [57, 175] width 32 height 17
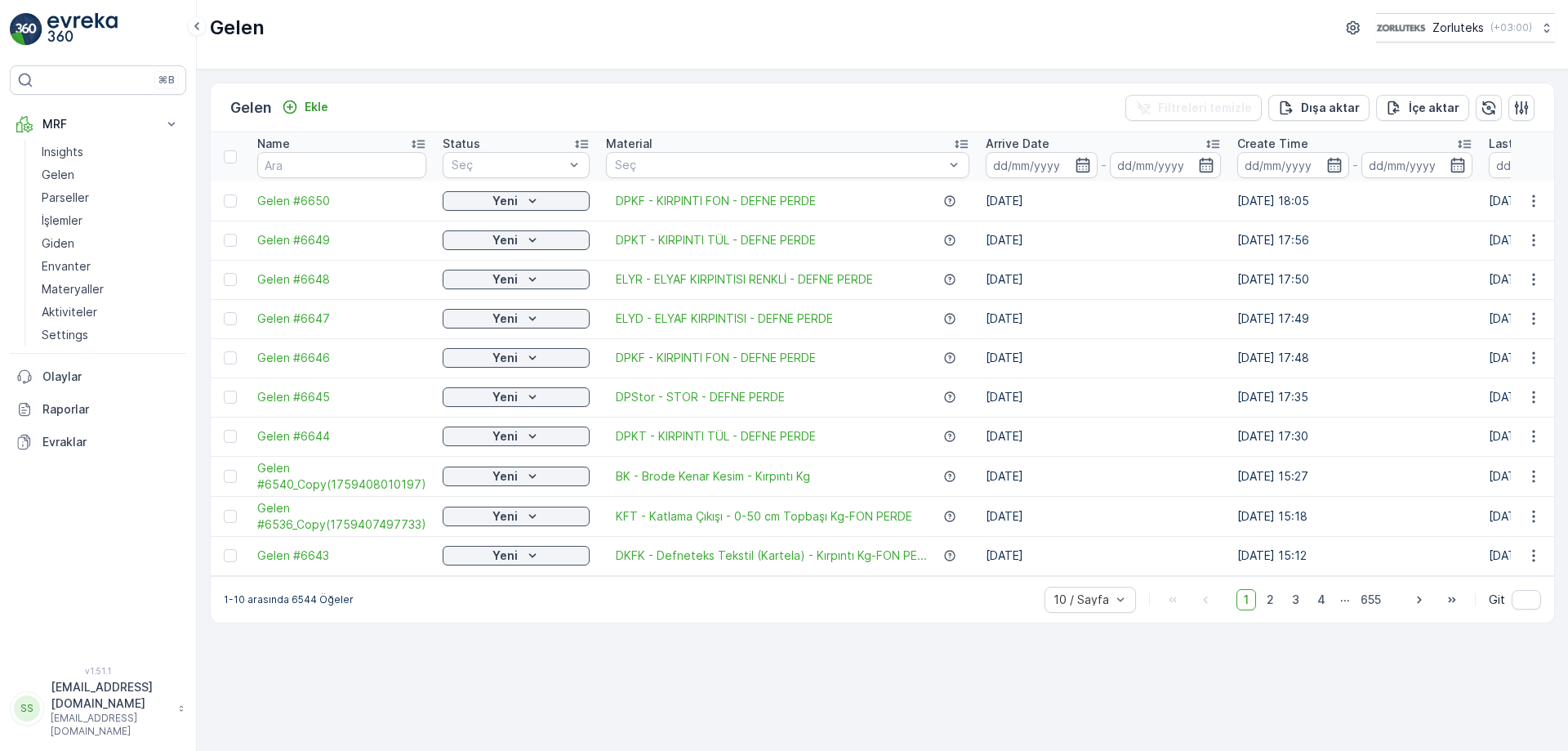
click at [231, 198] on div at bounding box center [230, 201] width 13 height 13
click at [224, 194] on input "checkbox" at bounding box center [224, 194] width 0 height 0
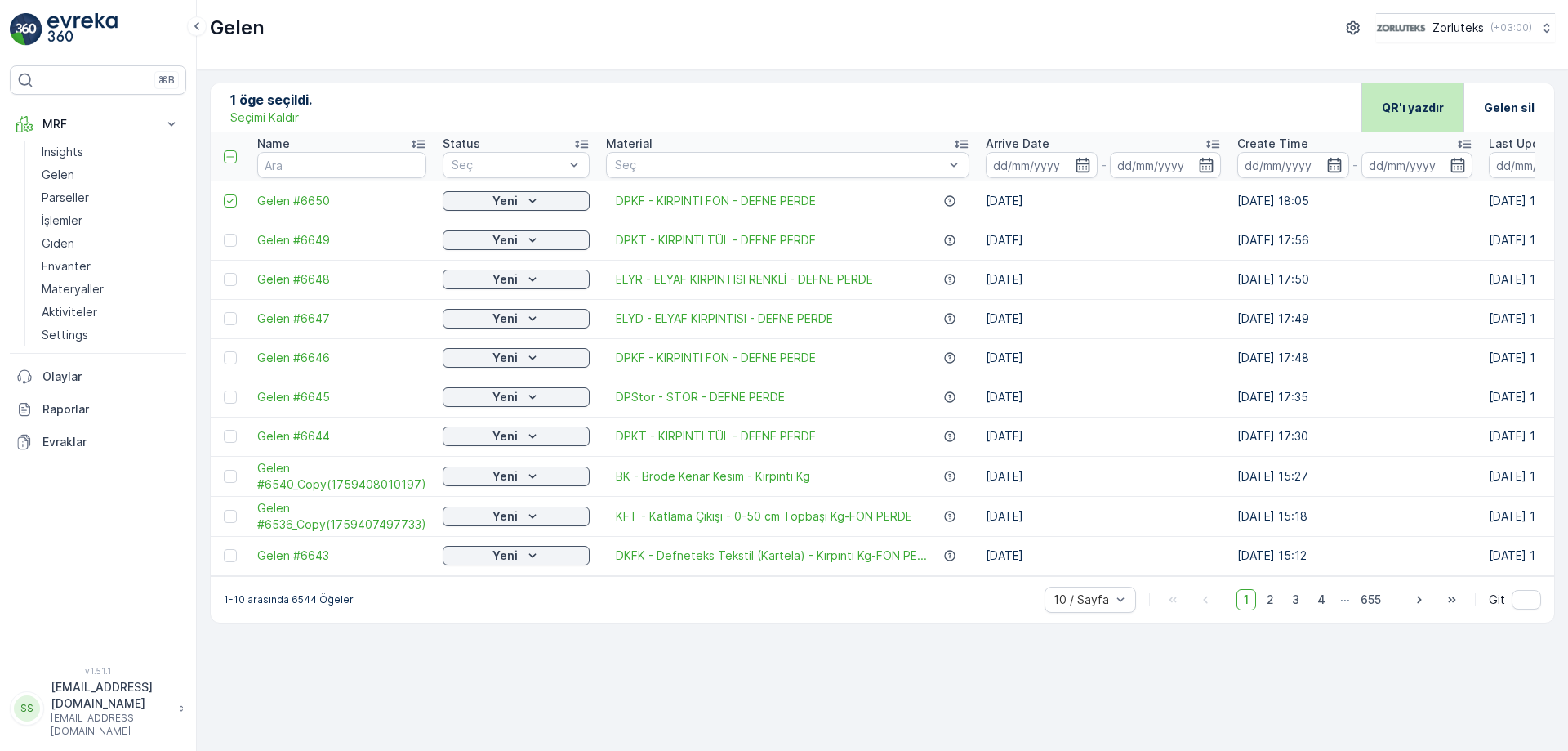
click at [1407, 94] on div "QR'ı yazdır" at bounding box center [1412, 107] width 62 height 48
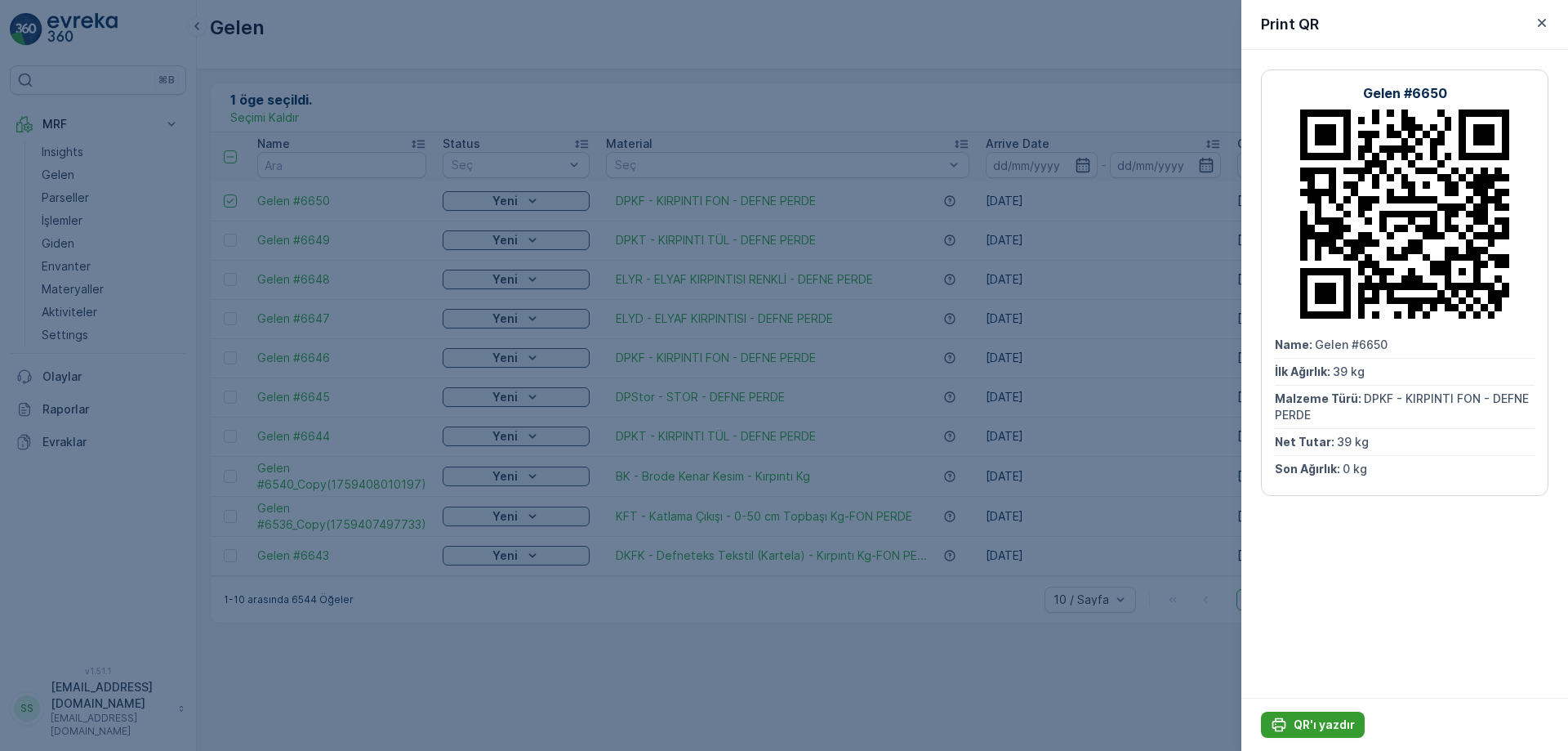
click at [1325, 719] on p "QR'ı yazdır" at bounding box center [1324, 725] width 61 height 17
click at [1540, 20] on icon "button" at bounding box center [1541, 22] width 8 height 8
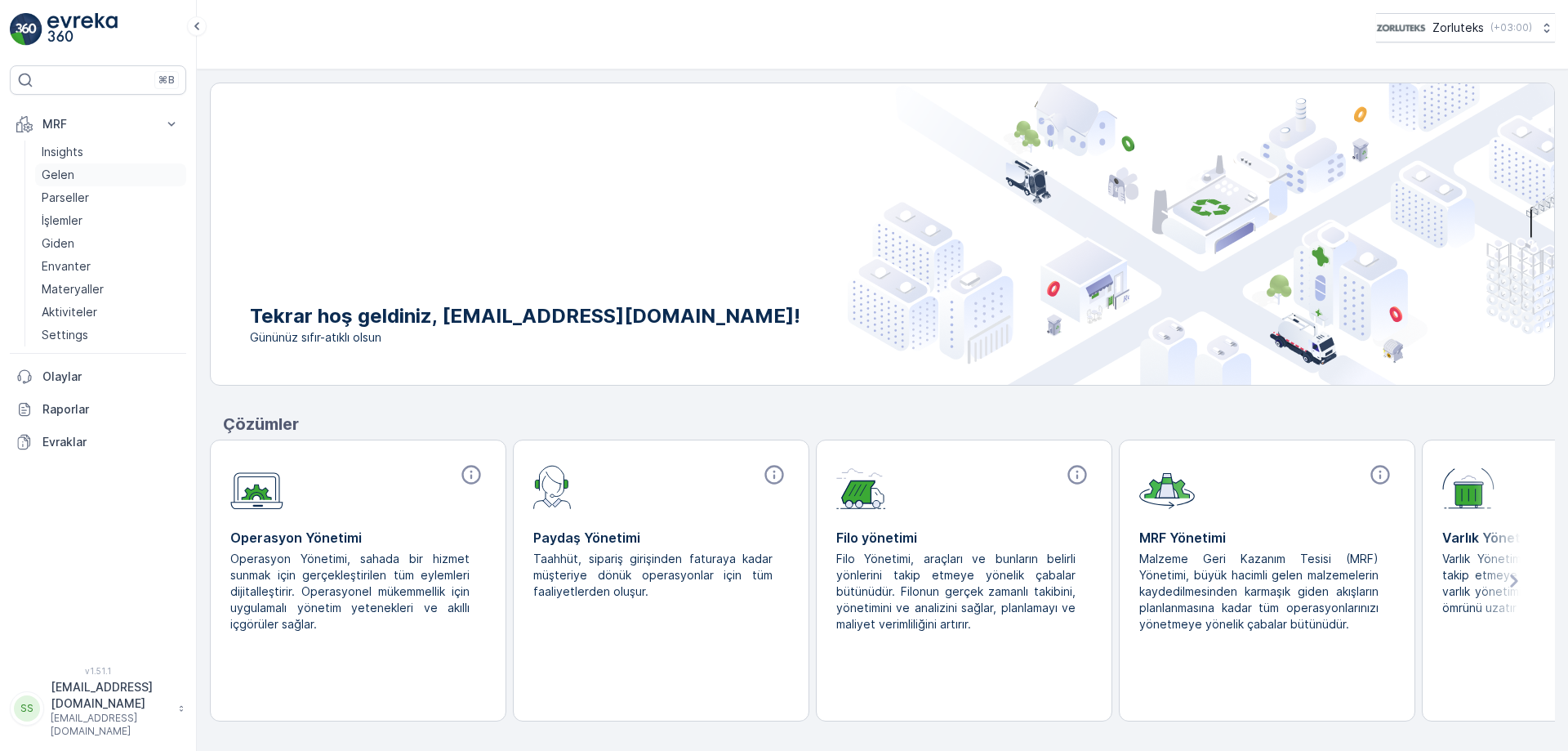
click at [56, 172] on p "Gelen" at bounding box center [57, 175] width 32 height 17
click at [175, 122] on icon at bounding box center [172, 123] width 7 height 4
click at [50, 170] on p "Gelen" at bounding box center [57, 175] width 32 height 17
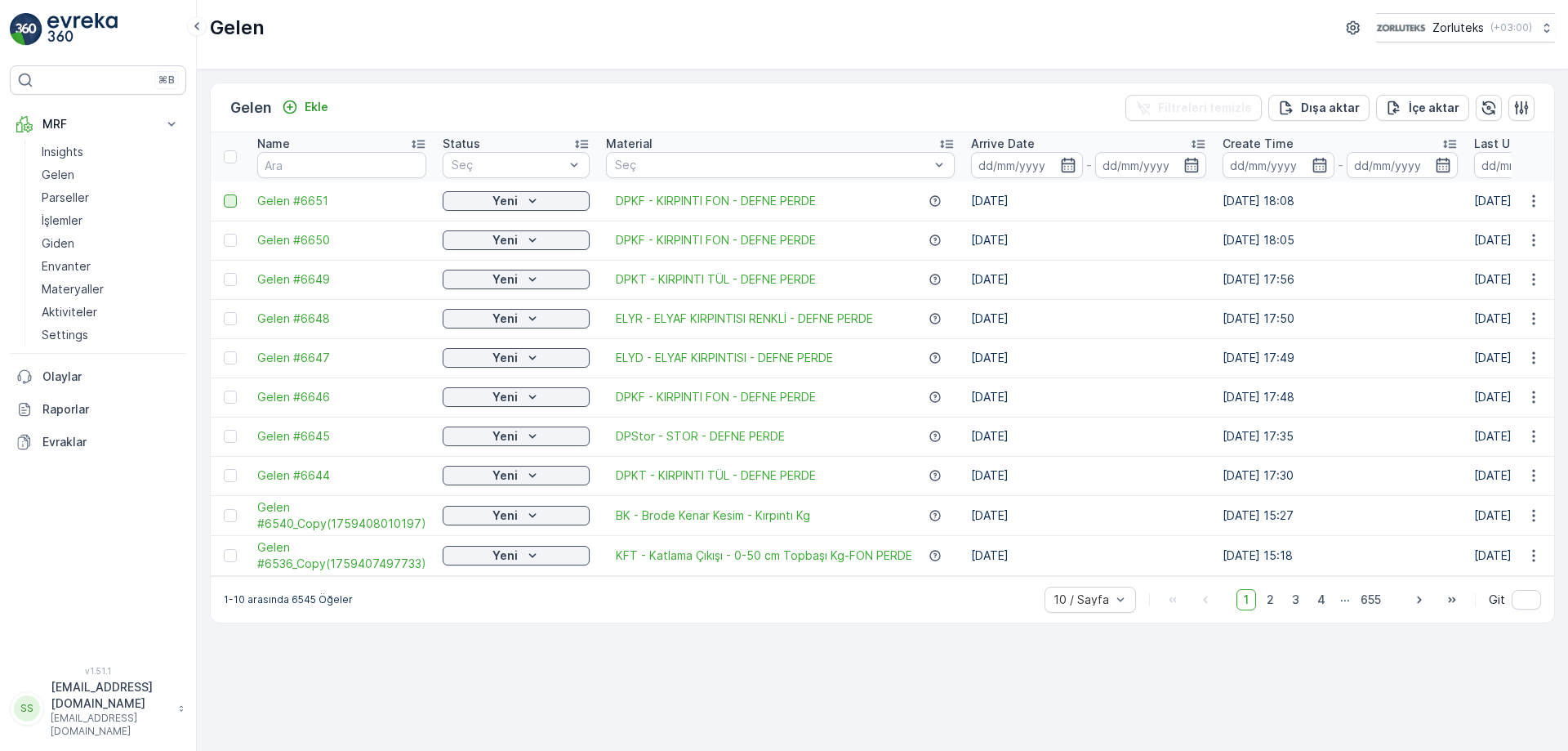
click at [230, 200] on div at bounding box center [230, 201] width 13 height 13
click at [224, 194] on input "checkbox" at bounding box center [224, 194] width 0 height 0
click at [1426, 106] on p "QR'ı yazdır" at bounding box center [1412, 108] width 62 height 17
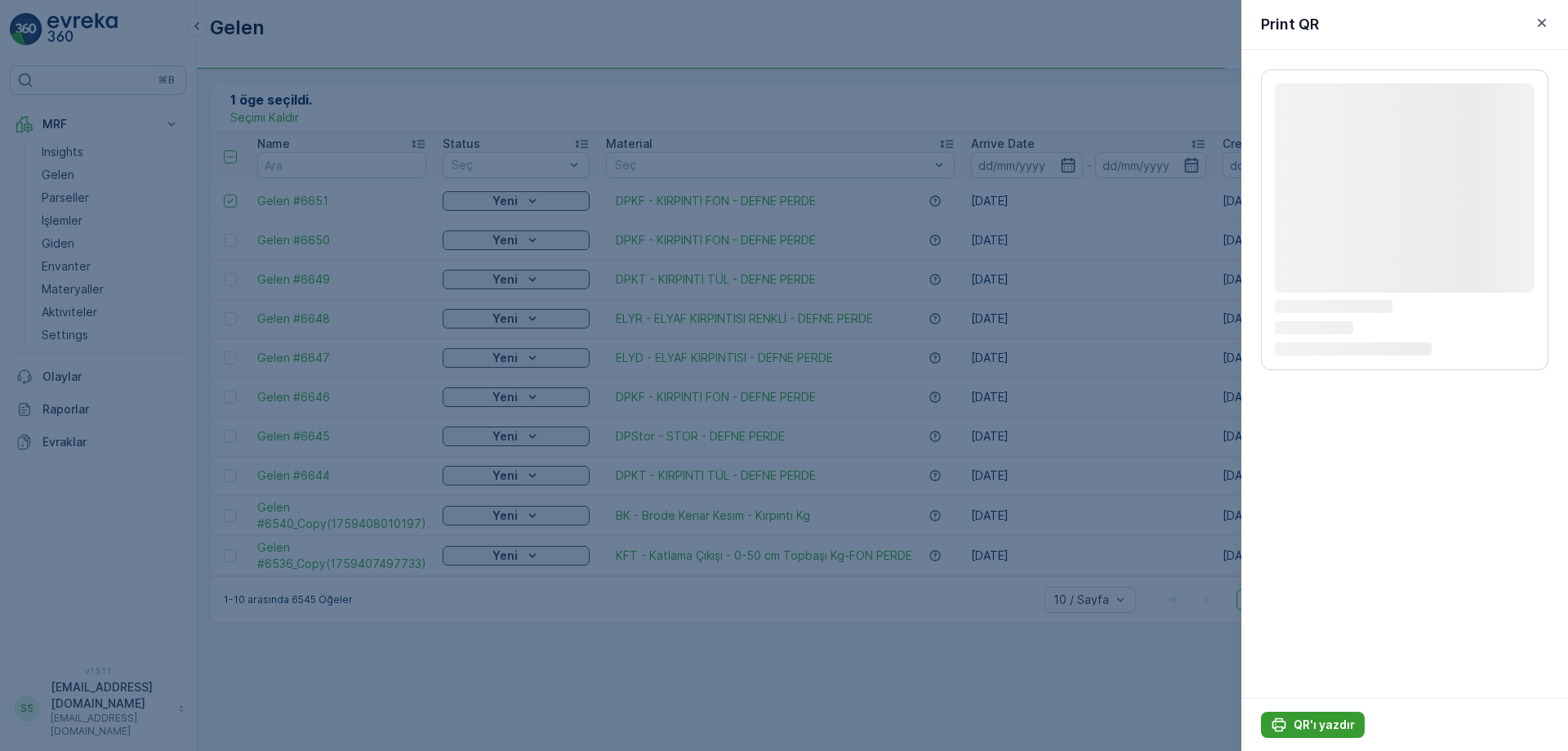
click at [1333, 724] on p "QR'ı yazdır" at bounding box center [1324, 725] width 61 height 17
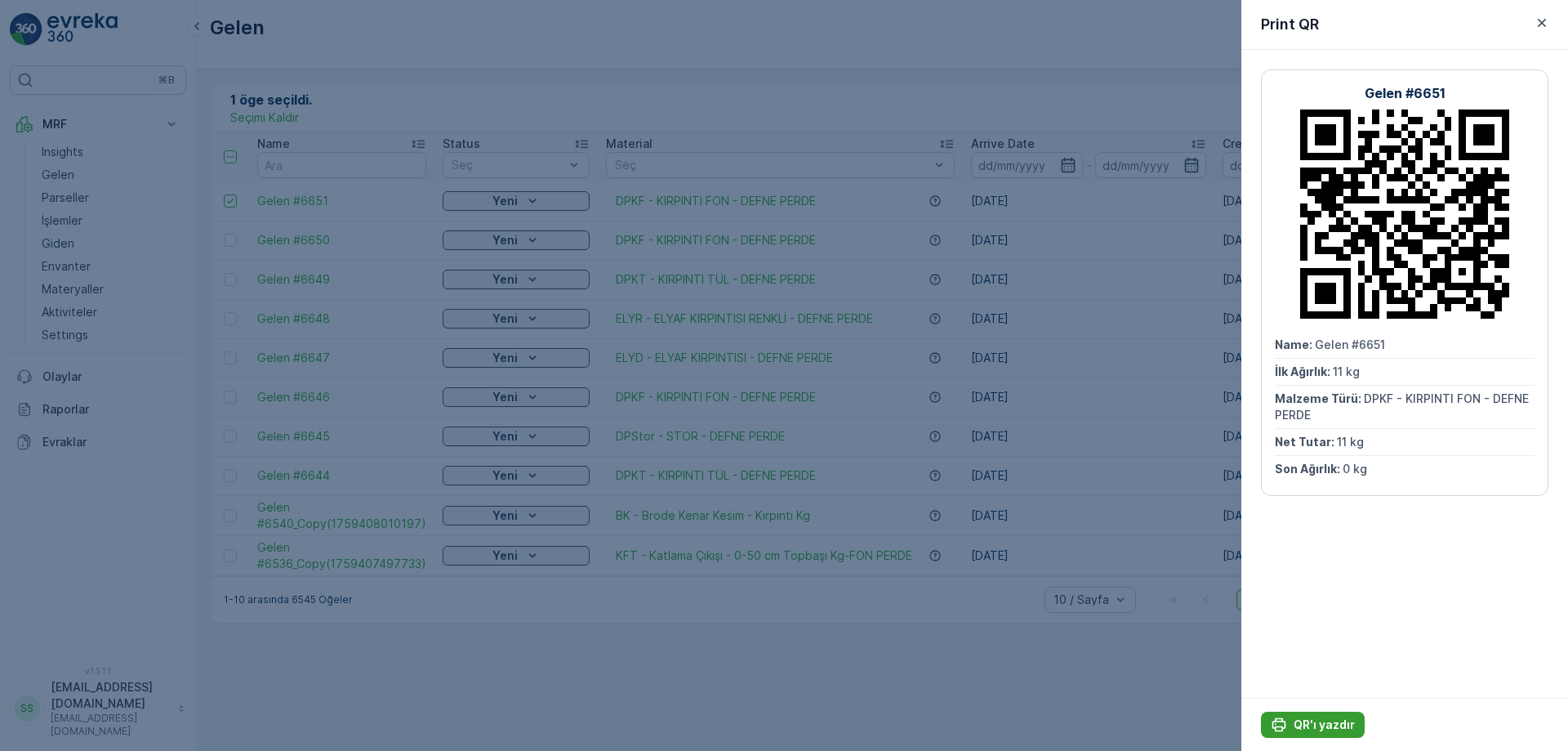
click at [1317, 722] on p "QR'ı yazdır" at bounding box center [1324, 725] width 61 height 17
click at [1544, 29] on icon "button" at bounding box center [1542, 23] width 17 height 17
